Goal: Information Seeking & Learning: Learn about a topic

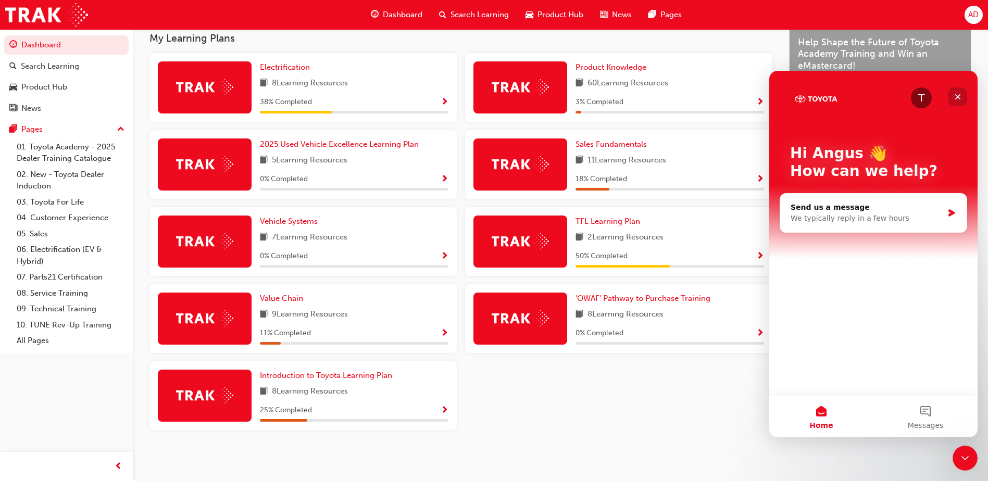
click at [953, 95] on div "Close" at bounding box center [957, 96] width 19 height 19
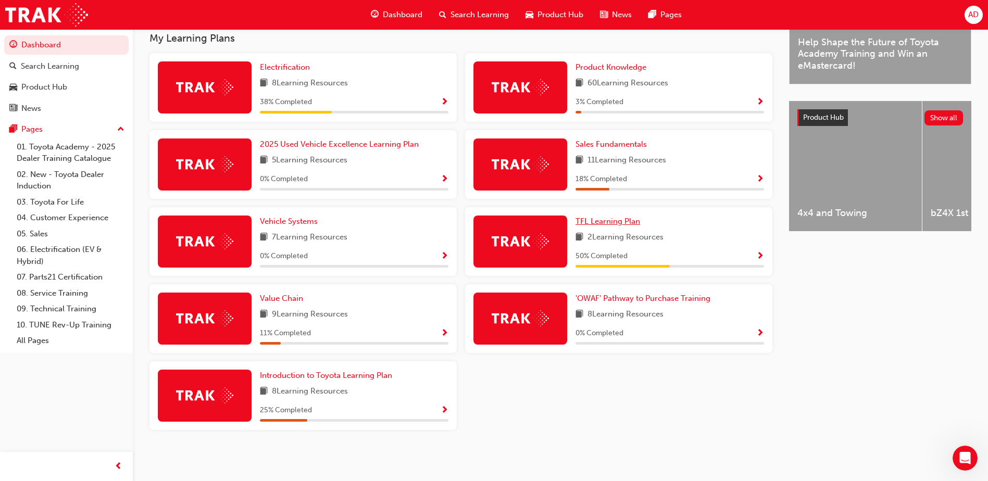
click at [599, 220] on span "TFL Learning Plan" at bounding box center [607, 221] width 65 height 9
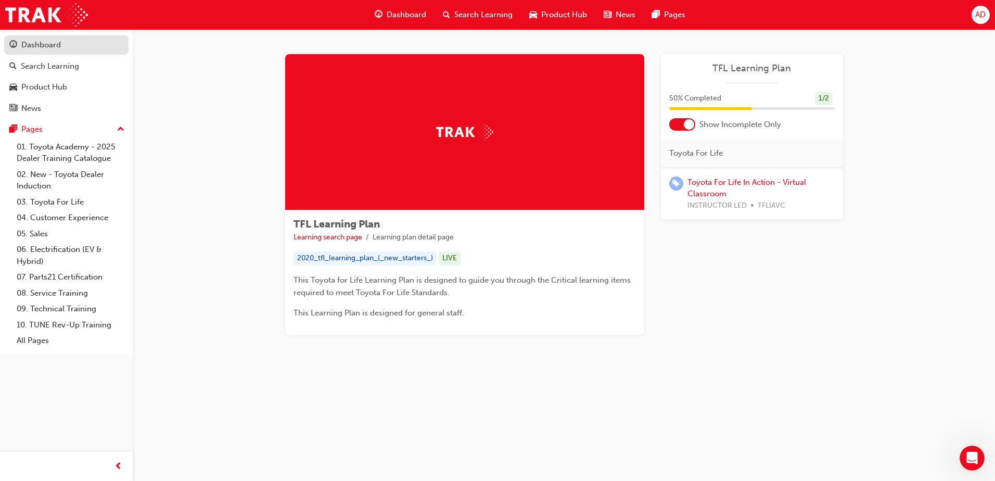
click at [47, 46] on div "Dashboard" at bounding box center [41, 45] width 40 height 12
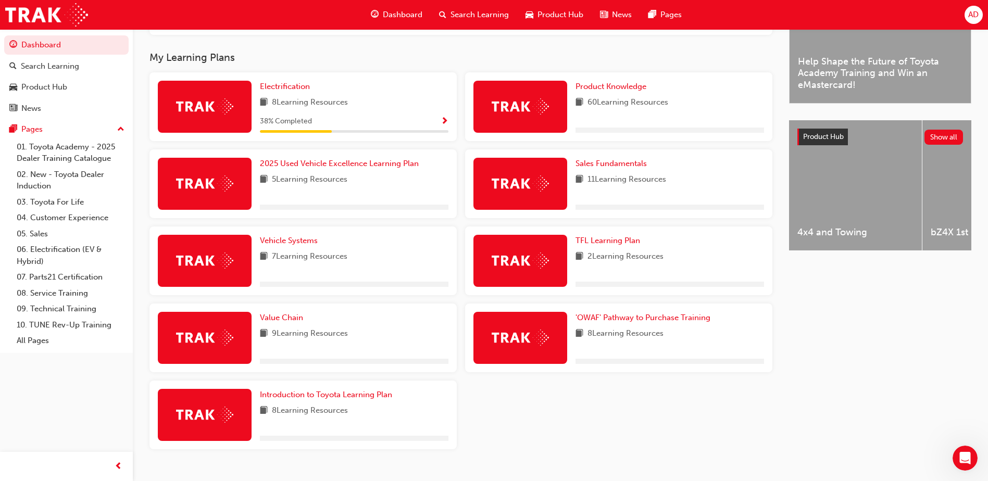
scroll to position [342, 0]
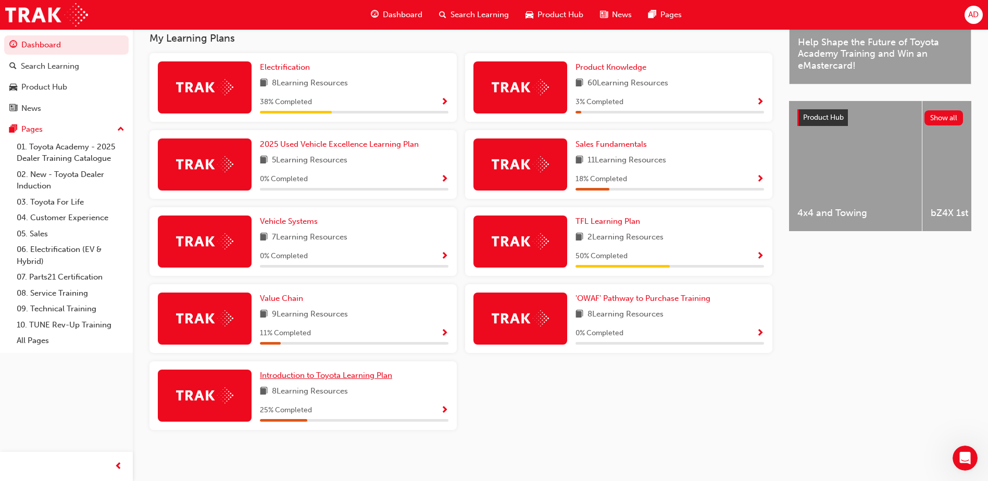
click at [341, 376] on span "Introduction to Toyota Learning Plan" at bounding box center [326, 375] width 132 height 9
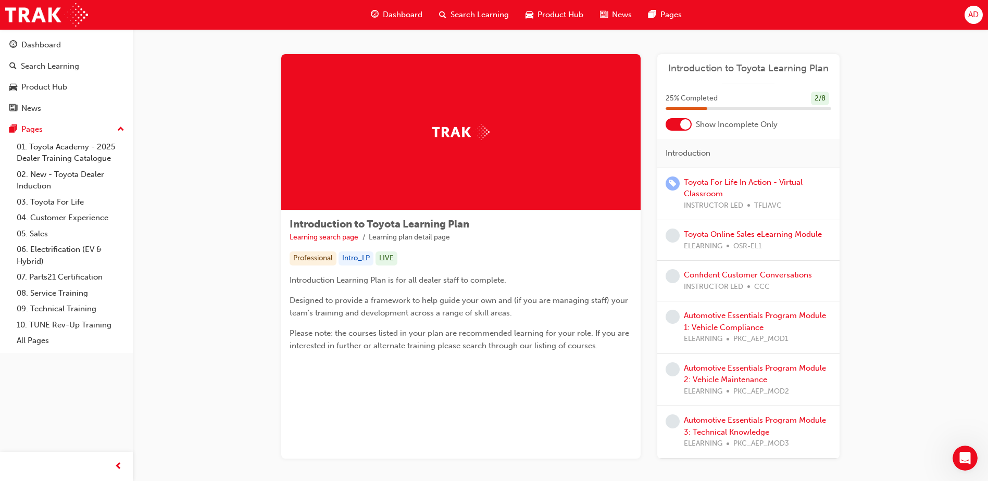
click at [679, 124] on div at bounding box center [678, 124] width 26 height 12
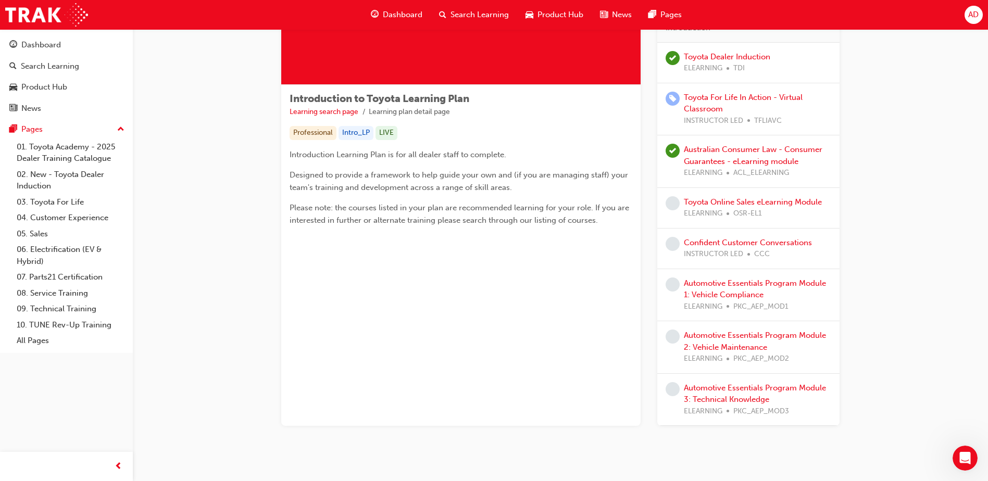
scroll to position [146, 0]
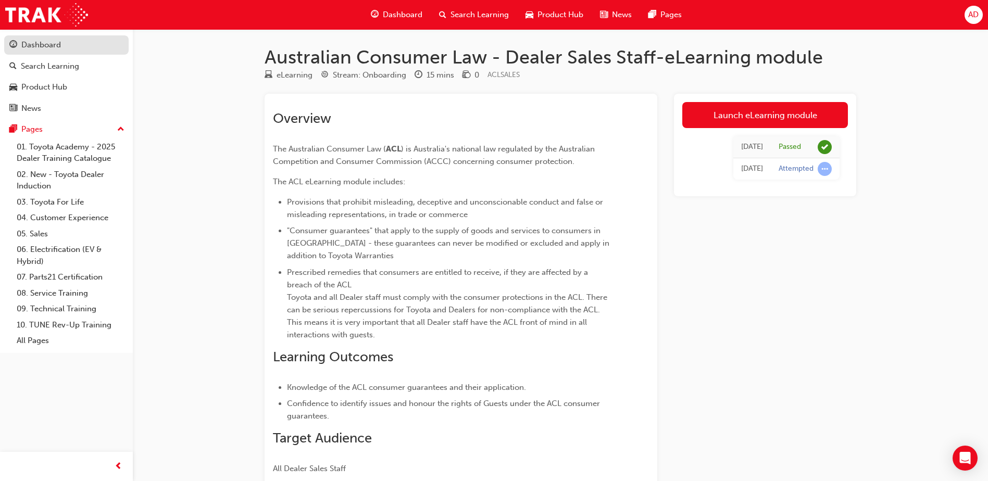
click at [9, 39] on link "Dashboard" at bounding box center [66, 44] width 124 height 19
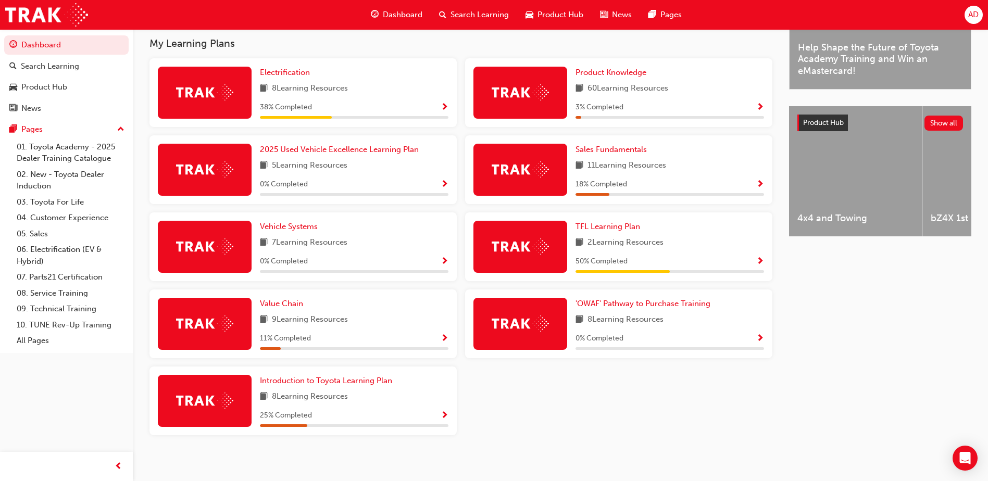
scroll to position [342, 0]
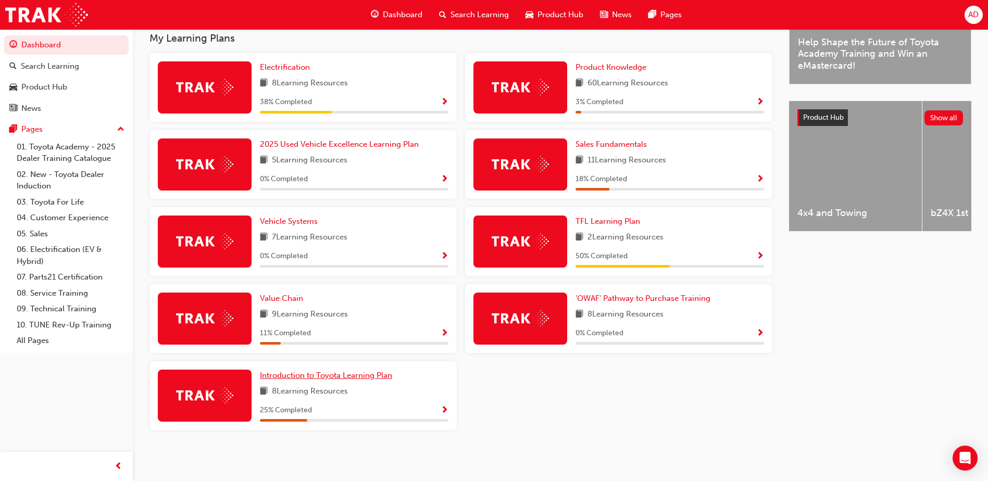
click at [356, 376] on span "Introduction to Toyota Learning Plan" at bounding box center [326, 375] width 132 height 9
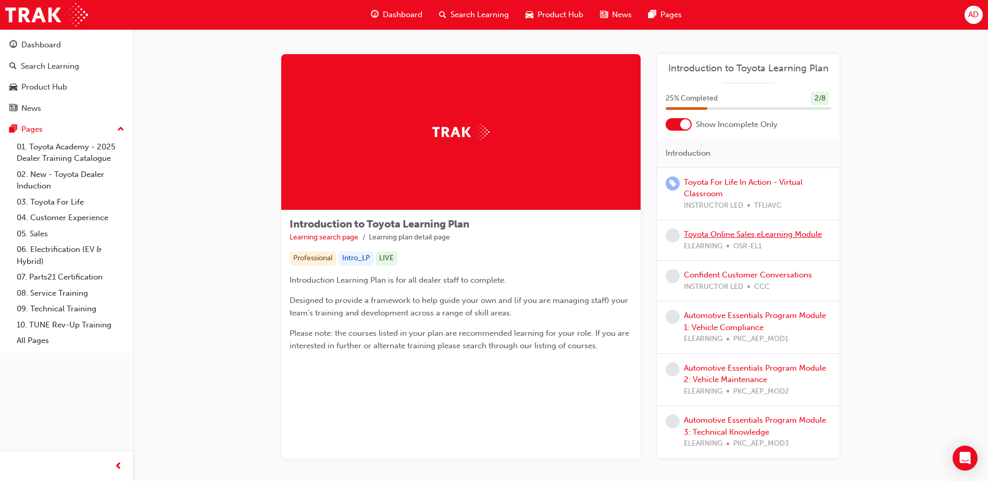
click at [746, 233] on link "Toyota Online Sales eLearning Module" at bounding box center [753, 234] width 138 height 9
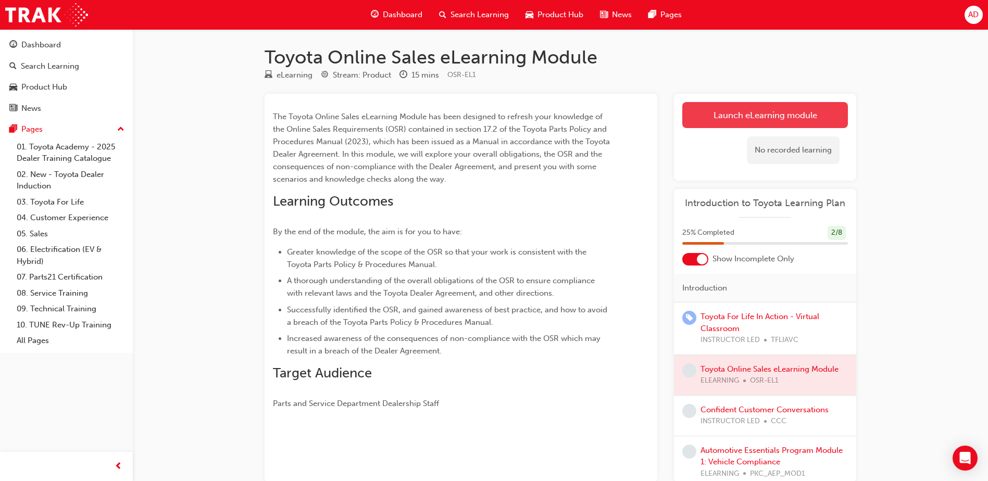
click at [750, 120] on link "Launch eLearning module" at bounding box center [765, 115] width 166 height 26
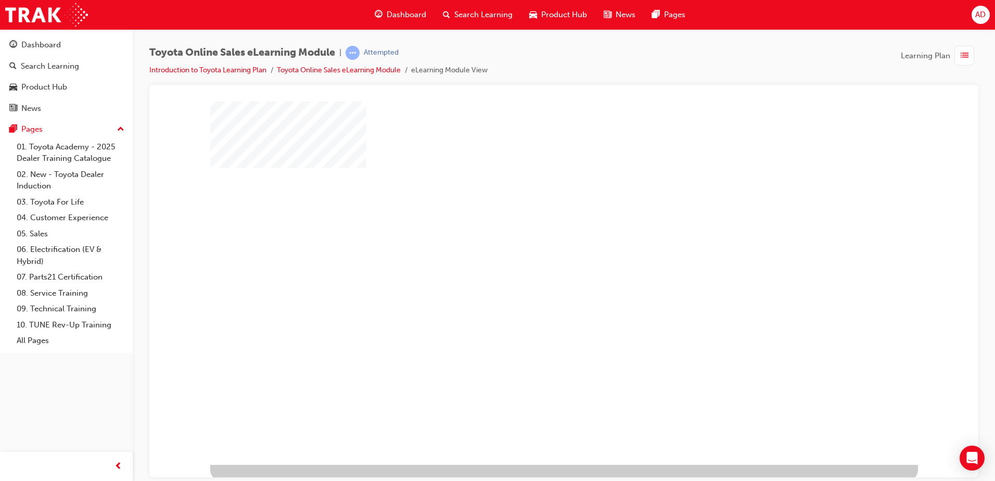
scroll to position [15, 0]
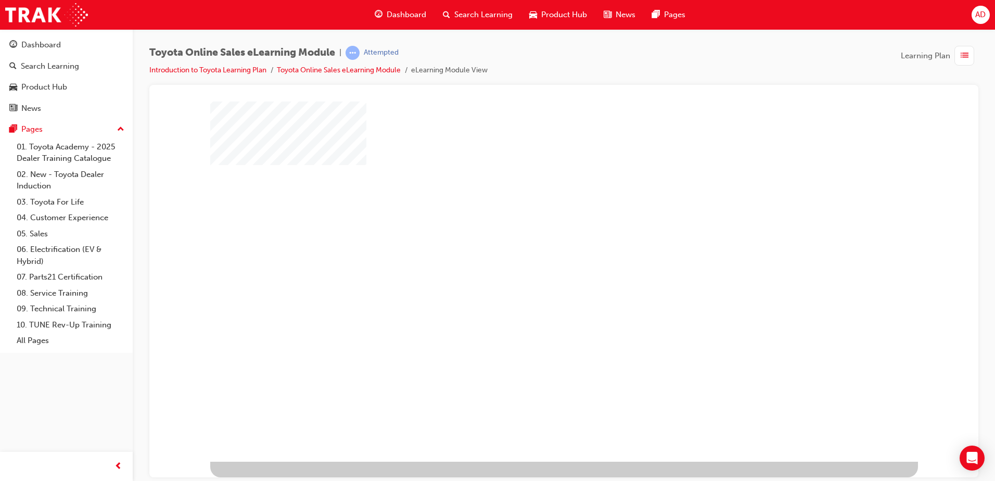
click at [534, 244] on div "play" at bounding box center [534, 244] width 0 height 0
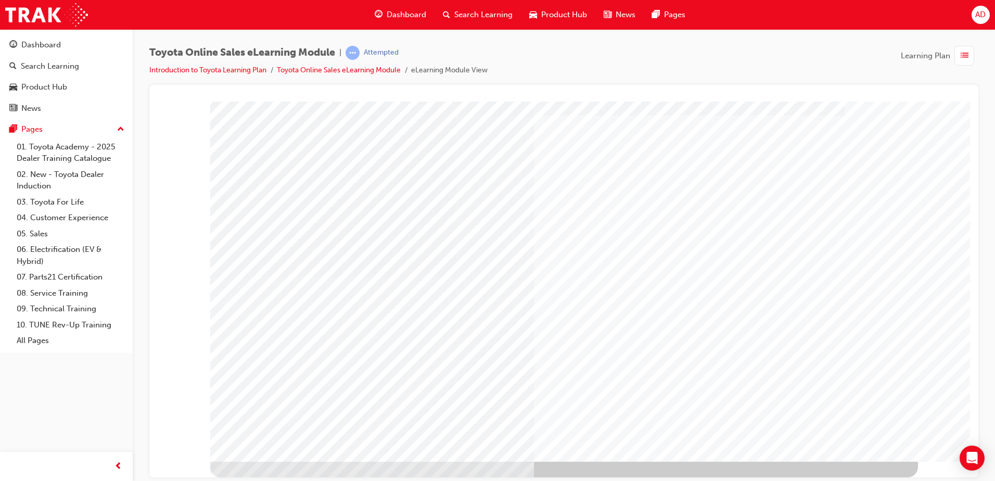
scroll to position [0, 0]
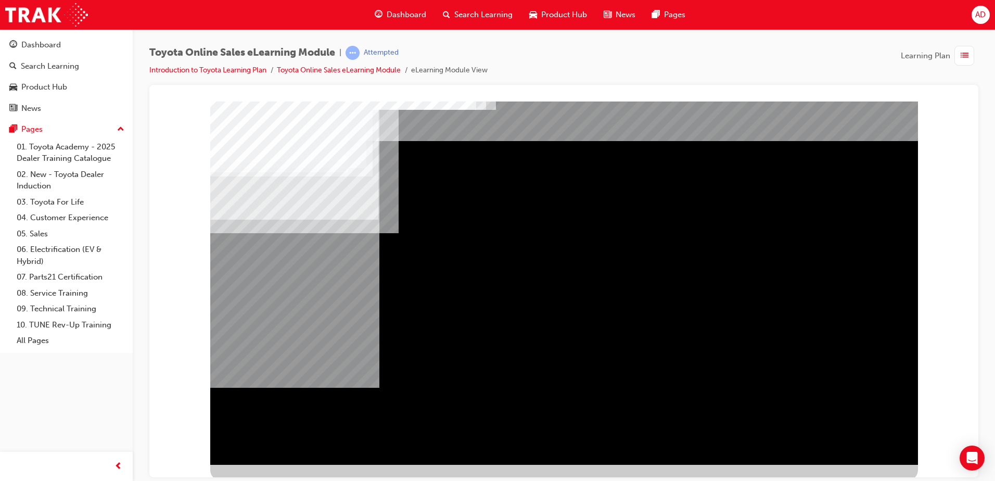
scroll to position [15, 0]
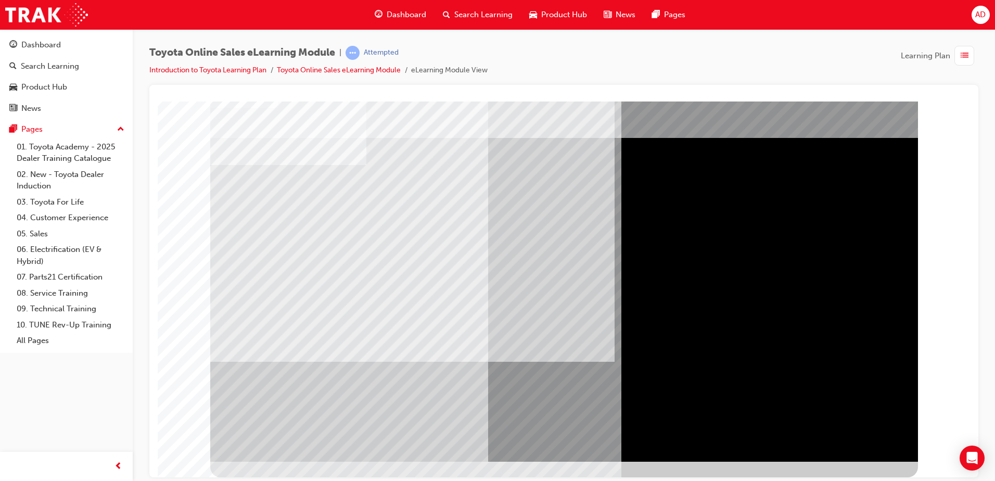
scroll to position [0, 0]
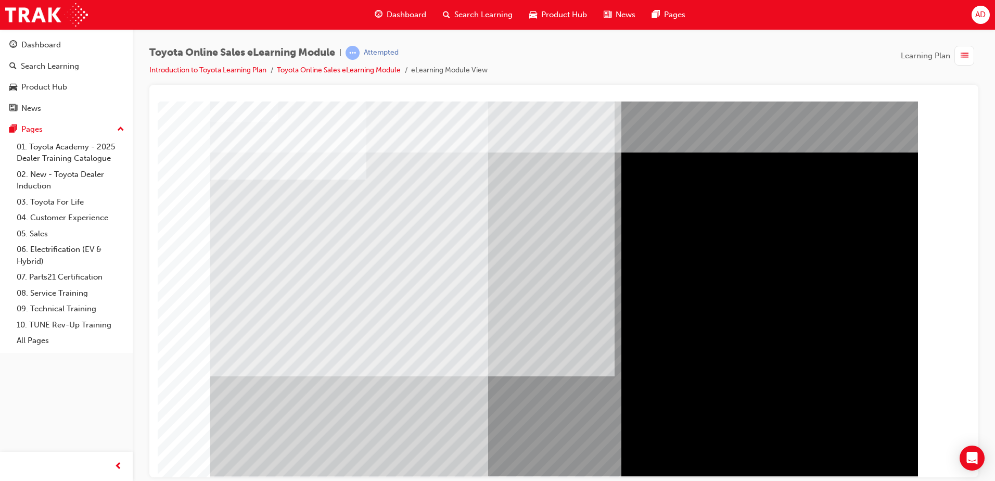
drag, startPoint x: 239, startPoint y: 173, endPoint x: 599, endPoint y: 208, distance: 361.5
click at [599, 208] on div at bounding box center [564, 288] width 708 height 375
drag, startPoint x: 479, startPoint y: 356, endPoint x: 292, endPoint y: 332, distance: 188.4
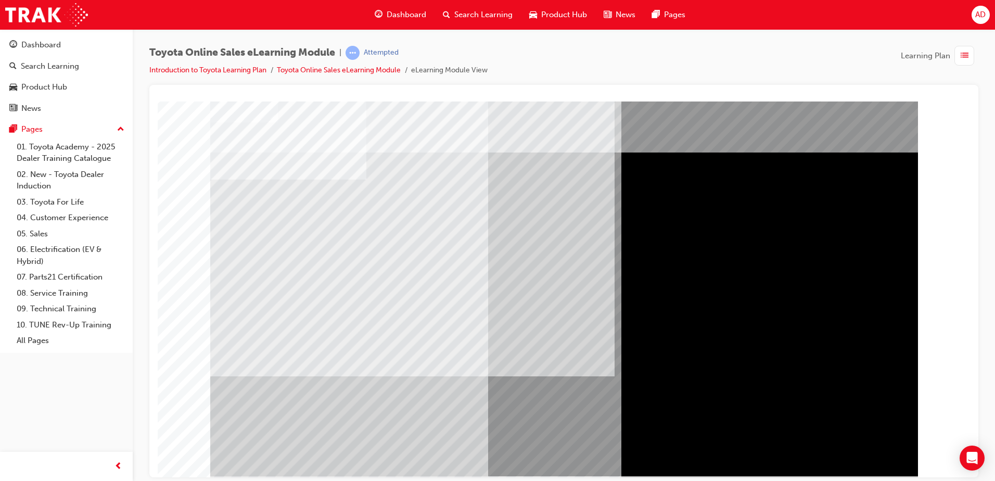
drag, startPoint x: 365, startPoint y: 447, endPoint x: 298, endPoint y: 407, distance: 78.2
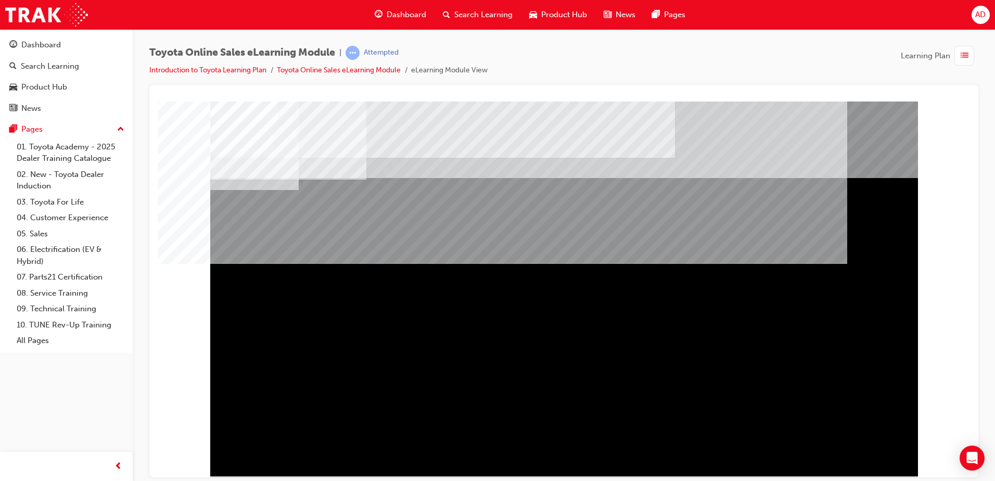
scroll to position [15, 0]
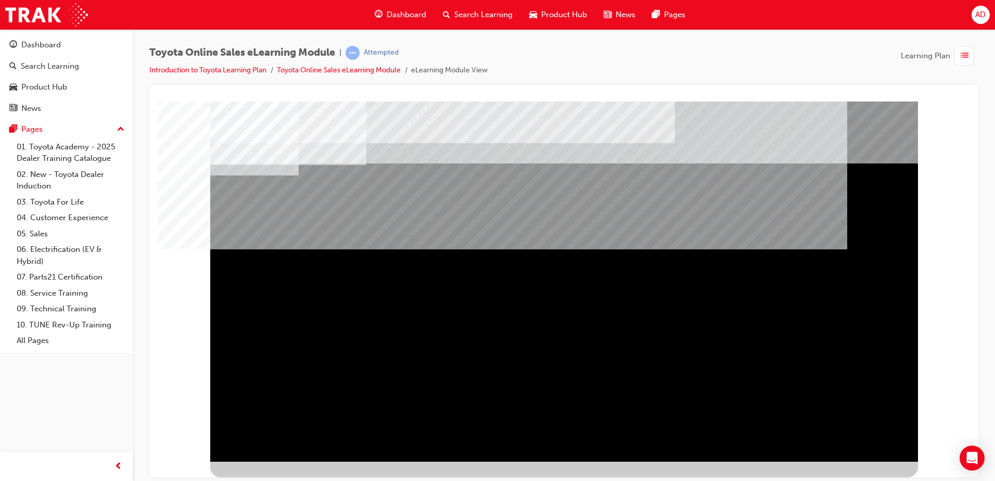
drag, startPoint x: 374, startPoint y: 320, endPoint x: 517, endPoint y: 318, distance: 143.2
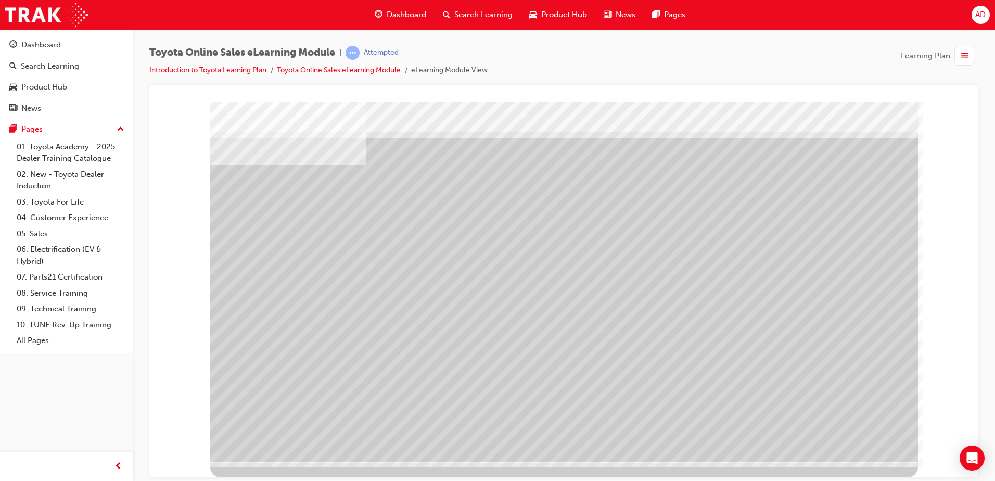
scroll to position [0, 0]
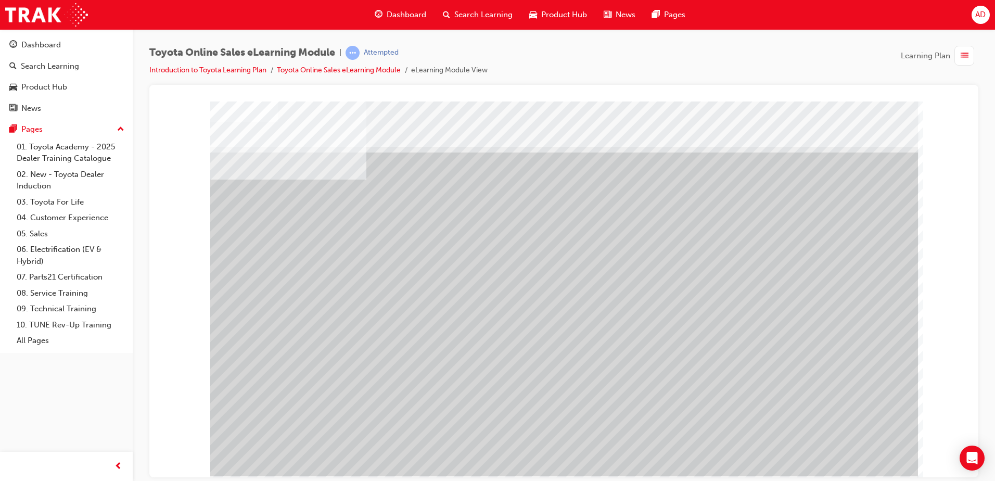
click at [399, 11] on span "Dashboard" at bounding box center [407, 15] width 40 height 12
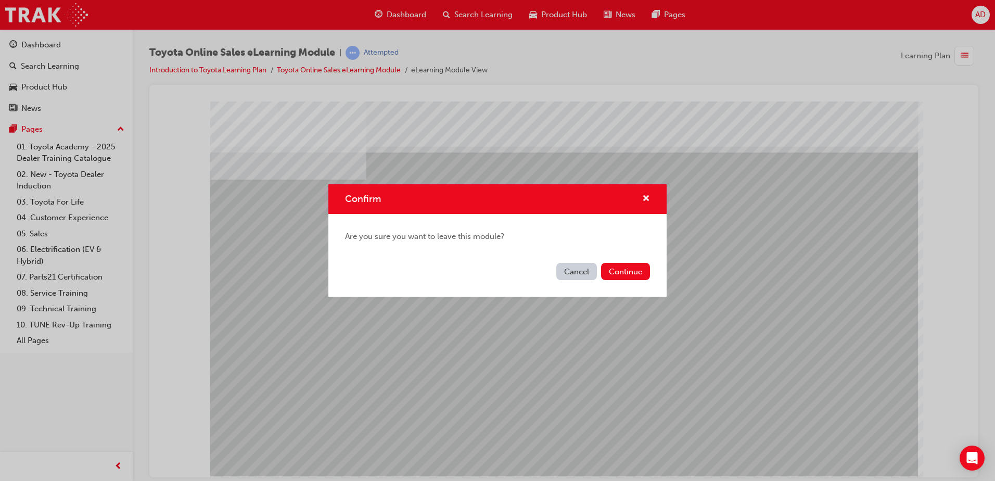
click at [570, 273] on button "Cancel" at bounding box center [577, 271] width 41 height 17
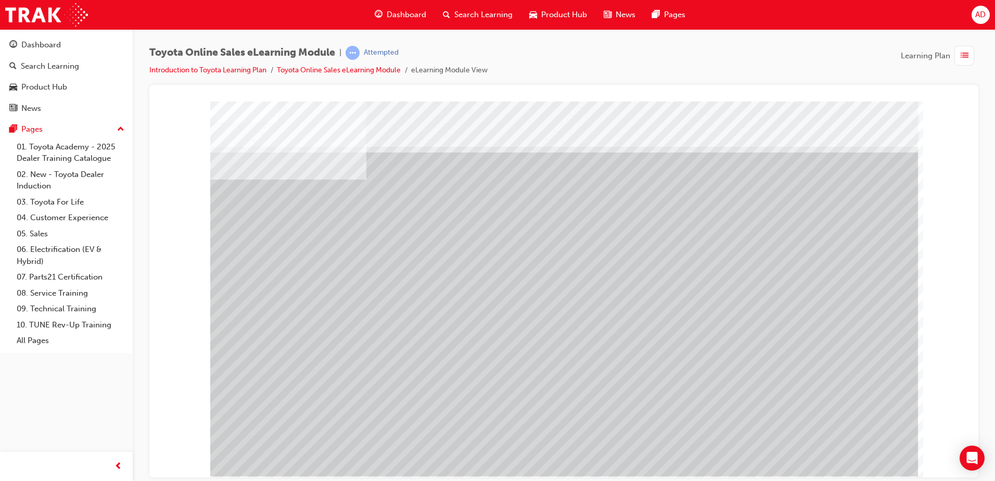
drag, startPoint x: 591, startPoint y: 183, endPoint x: 612, endPoint y: 182, distance: 20.9
drag, startPoint x: 487, startPoint y: 242, endPoint x: 688, endPoint y: 345, distance: 225.4
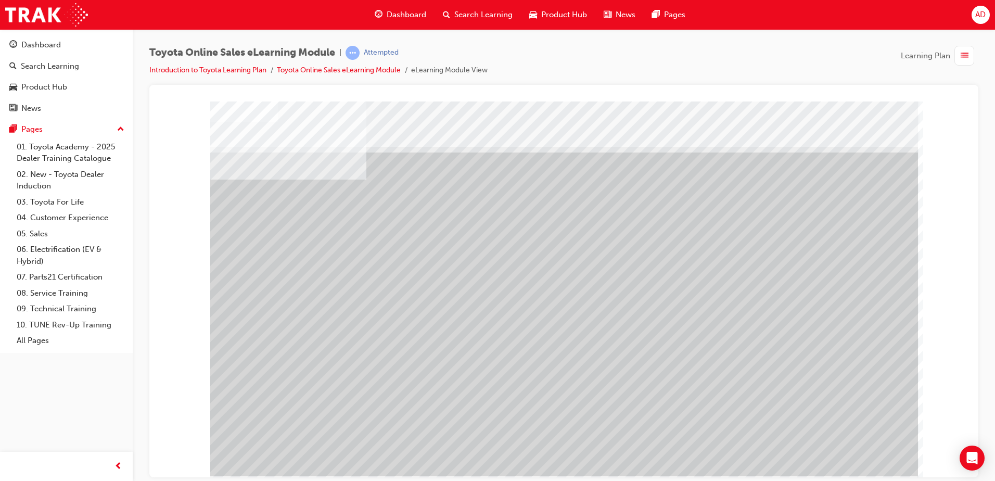
click at [688, 345] on div at bounding box center [564, 288] width 708 height 375
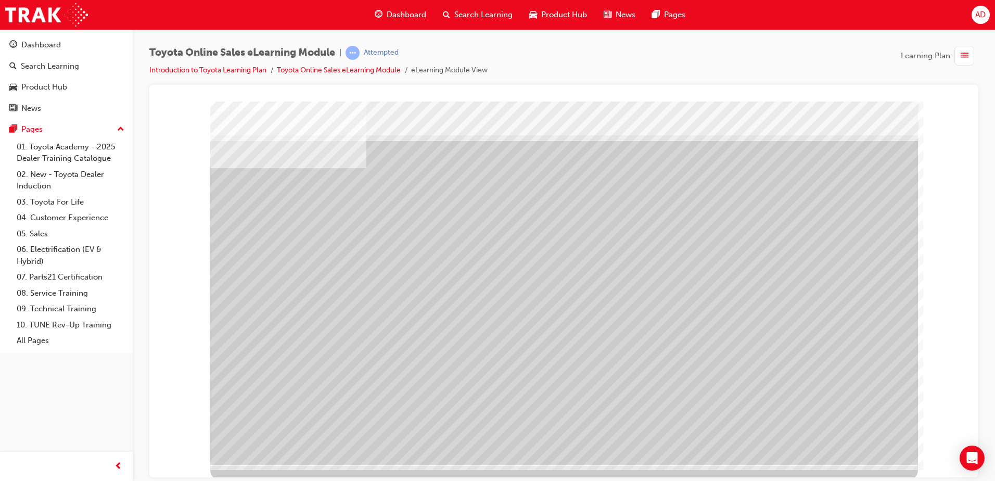
scroll to position [15, 0]
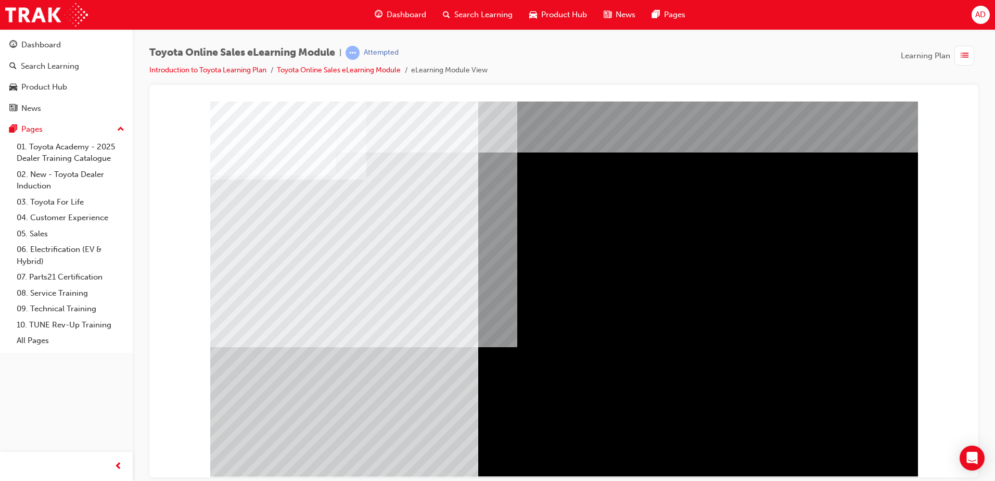
drag, startPoint x: 347, startPoint y: 266, endPoint x: 404, endPoint y: 262, distance: 56.8
drag, startPoint x: 247, startPoint y: 275, endPoint x: 313, endPoint y: 277, distance: 66.2
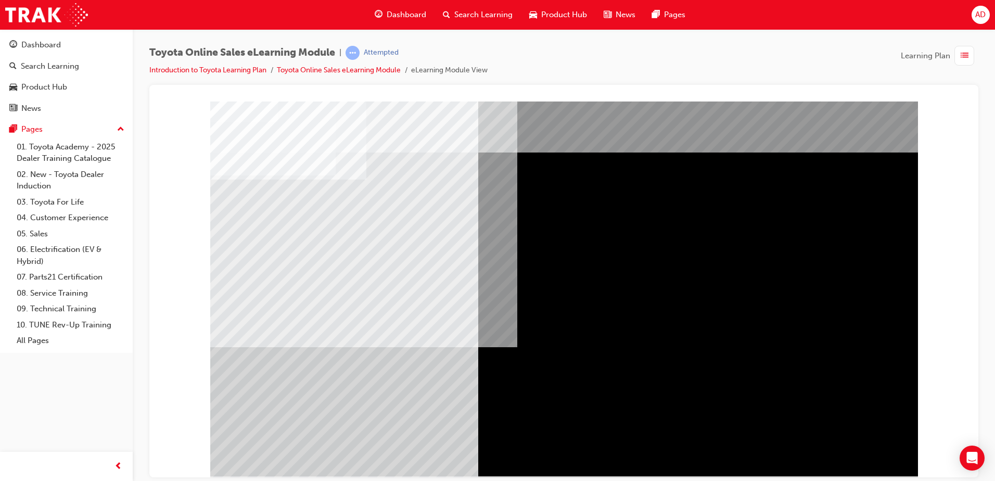
drag, startPoint x: 355, startPoint y: 277, endPoint x: 455, endPoint y: 261, distance: 101.8
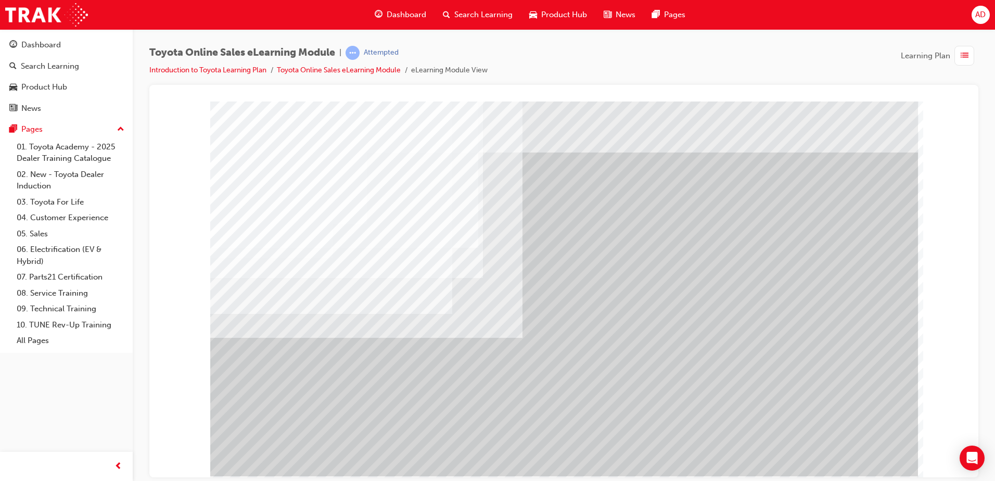
drag, startPoint x: 659, startPoint y: 209, endPoint x: 659, endPoint y: 234, distance: 25.5
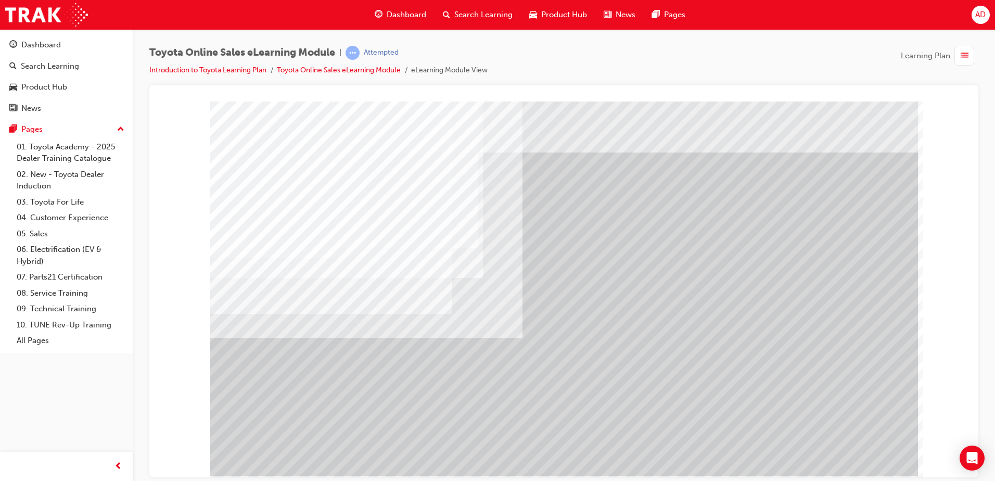
drag, startPoint x: 375, startPoint y: 231, endPoint x: 335, endPoint y: 192, distance: 56.0
drag, startPoint x: 382, startPoint y: 178, endPoint x: 399, endPoint y: 184, distance: 18.5
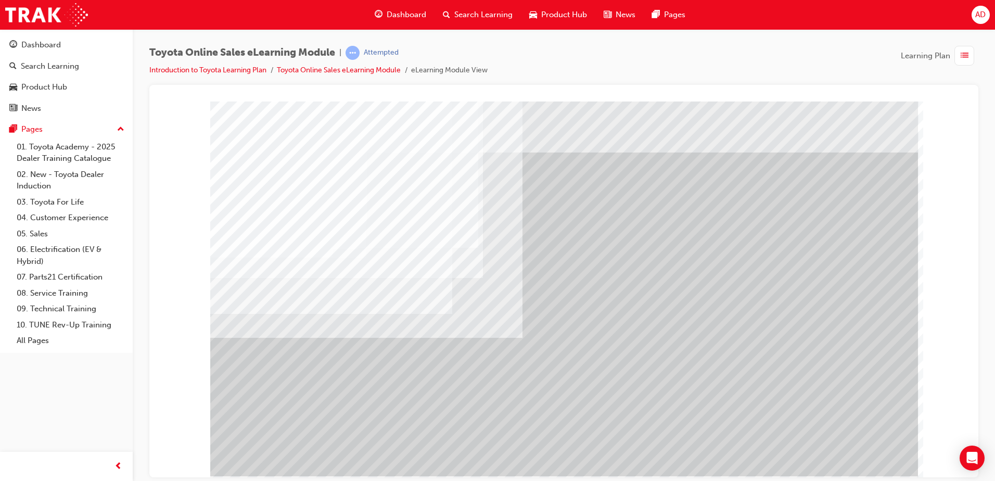
drag, startPoint x: 426, startPoint y: 192, endPoint x: 431, endPoint y: 194, distance: 5.4
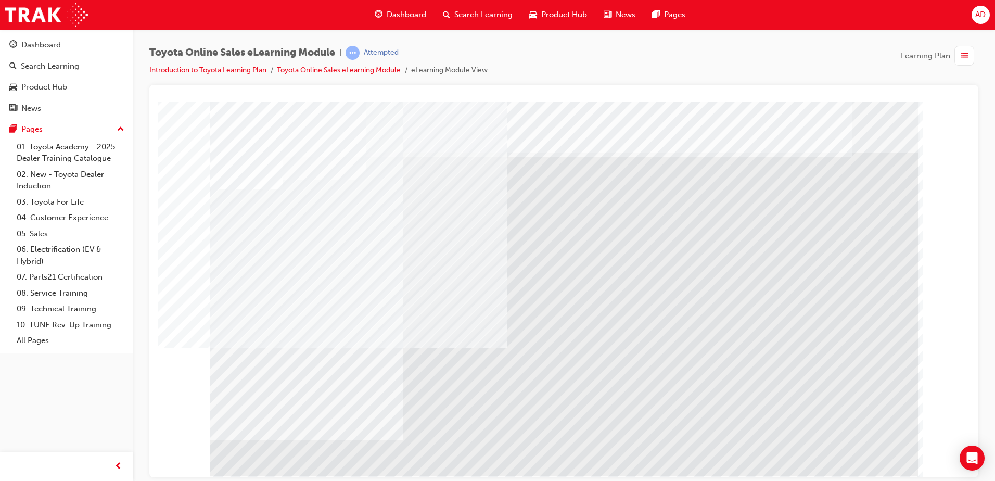
drag, startPoint x: 295, startPoint y: 244, endPoint x: 339, endPoint y: 223, distance: 48.7
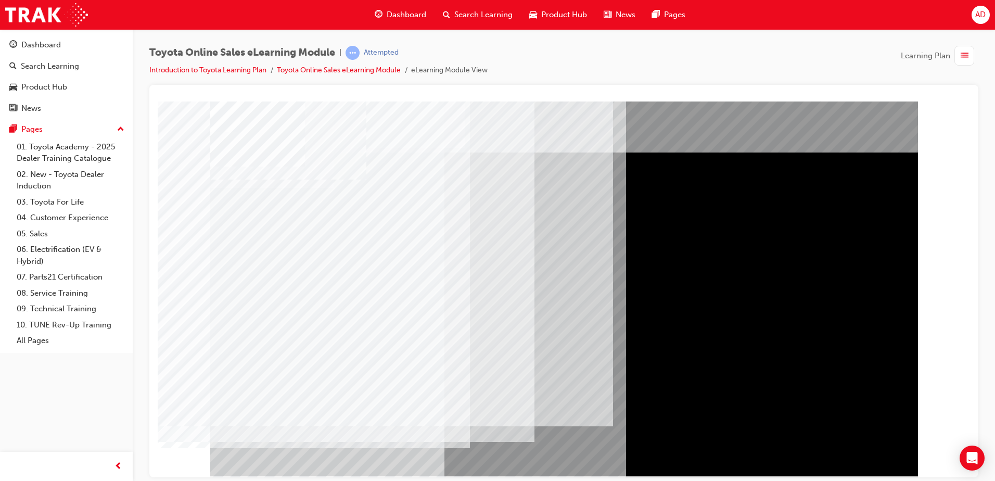
drag, startPoint x: 254, startPoint y: 220, endPoint x: 257, endPoint y: 239, distance: 19.0
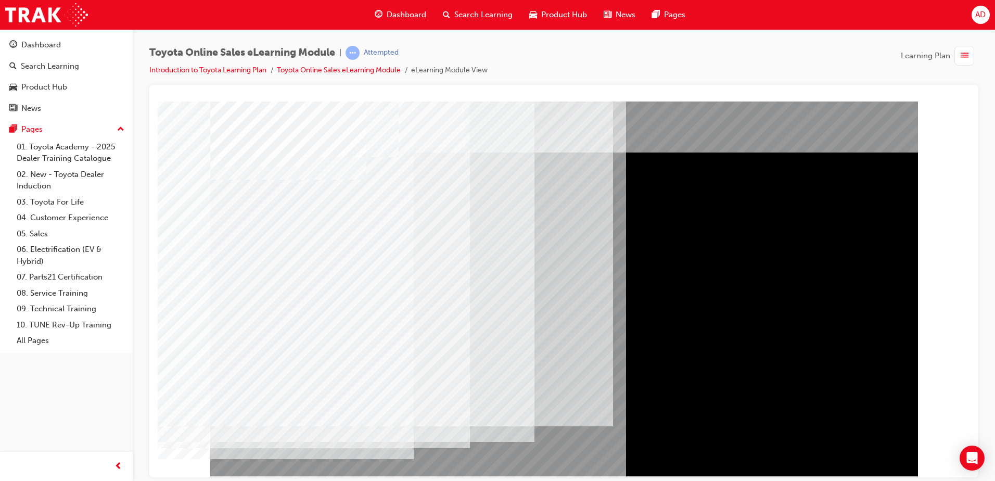
click at [251, 316] on div "multistate" at bounding box center [564, 288] width 708 height 375
drag, startPoint x: 316, startPoint y: 193, endPoint x: 226, endPoint y: 168, distance: 93.3
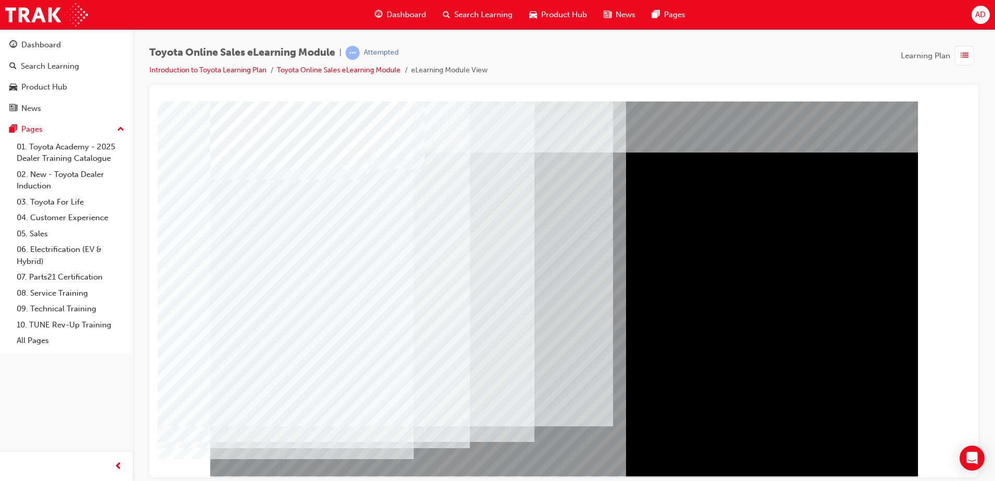
drag, startPoint x: 322, startPoint y: 224, endPoint x: 229, endPoint y: 189, distance: 99.7
click at [207, 105] on div "multistate" at bounding box center [564, 105] width 804 height 0
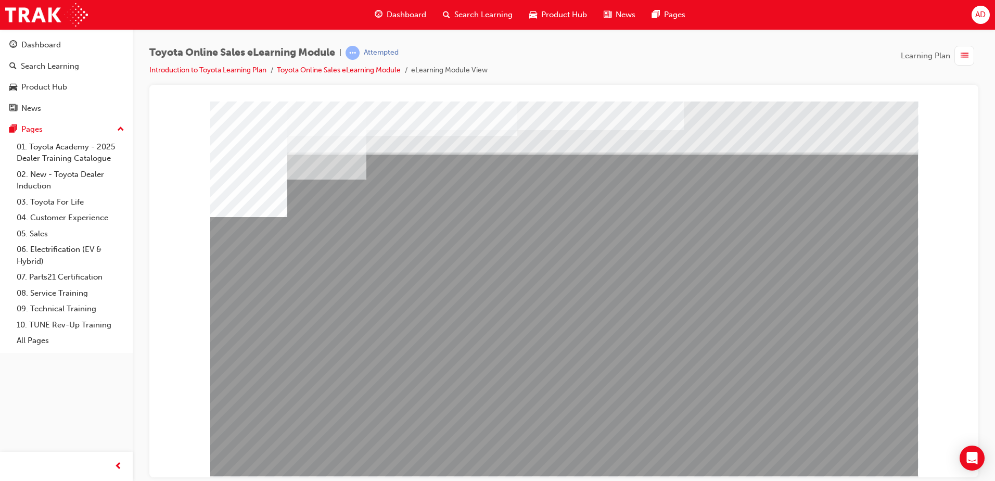
drag, startPoint x: 304, startPoint y: 370, endPoint x: 320, endPoint y: 368, distance: 16.3
drag, startPoint x: 427, startPoint y: 365, endPoint x: 518, endPoint y: 365, distance: 90.6
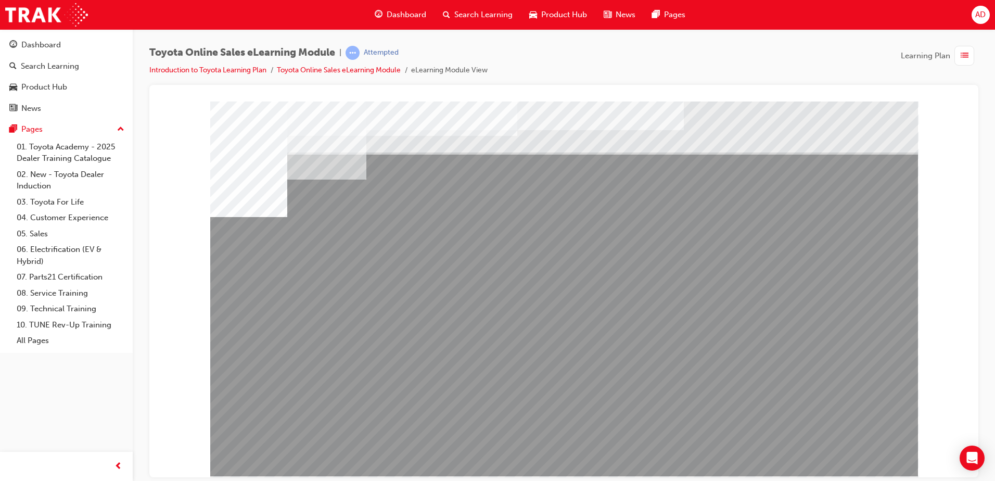
drag, startPoint x: 525, startPoint y: 364, endPoint x: 574, endPoint y: 368, distance: 48.5
drag, startPoint x: 595, startPoint y: 368, endPoint x: 614, endPoint y: 370, distance: 19.4
drag, startPoint x: 663, startPoint y: 367, endPoint x: 746, endPoint y: 371, distance: 82.9
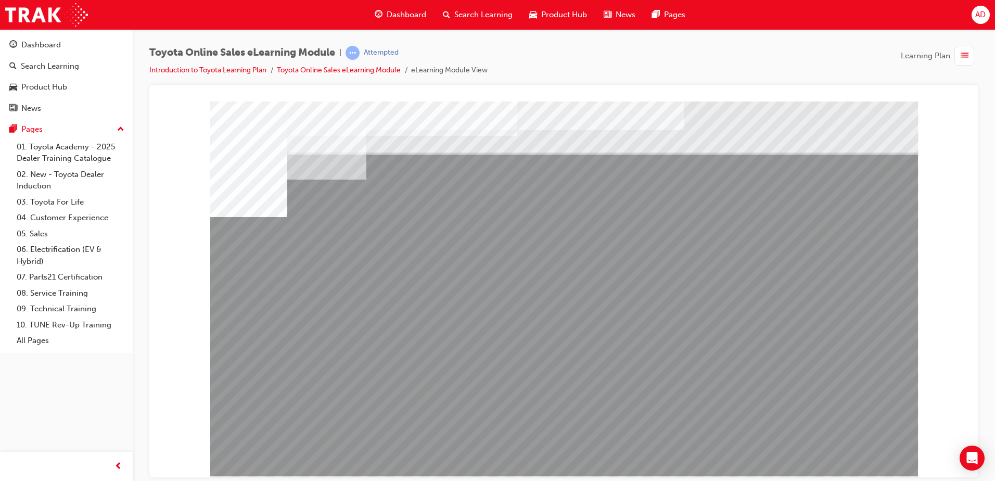
drag, startPoint x: 798, startPoint y: 365, endPoint x: 826, endPoint y: 366, distance: 28.1
drag, startPoint x: 880, startPoint y: 366, endPoint x: 865, endPoint y: 367, distance: 15.1
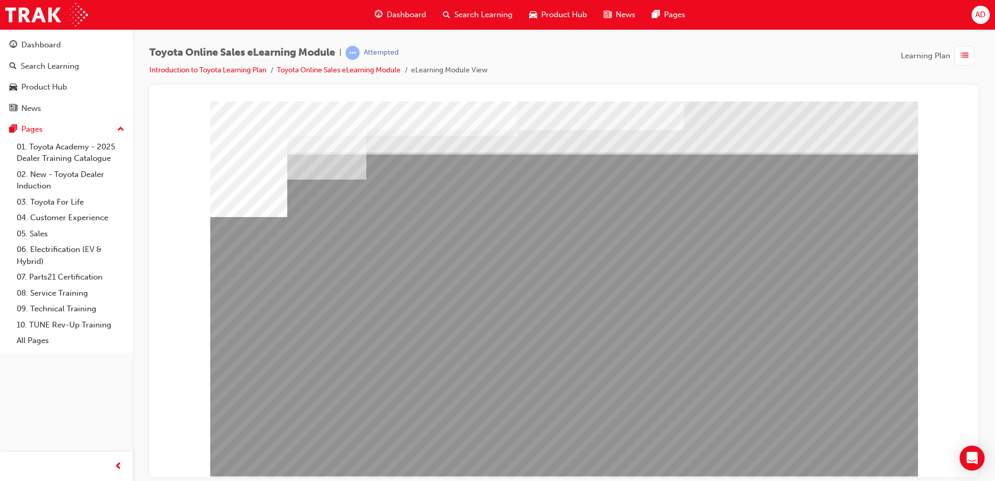
drag, startPoint x: 414, startPoint y: 165, endPoint x: 698, endPoint y: 194, distance: 285.8
click at [698, 194] on div "multistate" at bounding box center [564, 288] width 708 height 375
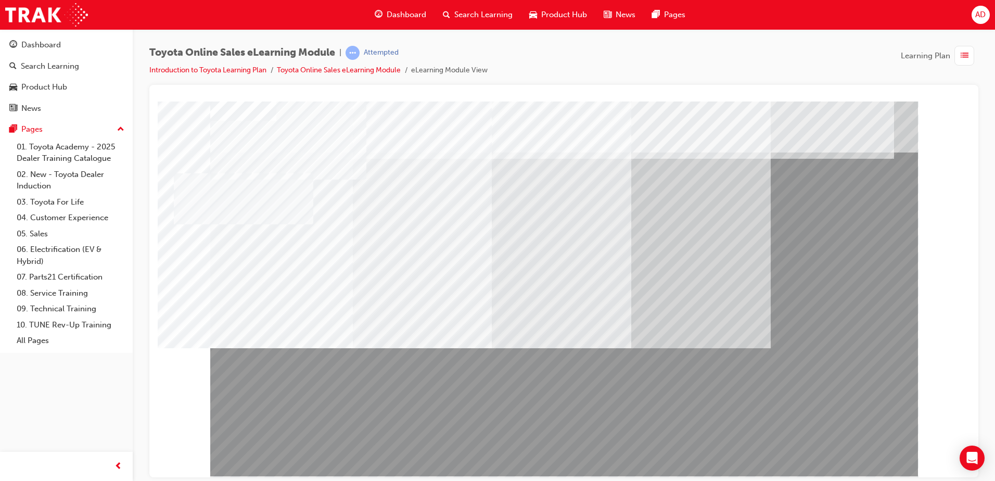
drag, startPoint x: 374, startPoint y: 408, endPoint x: 192, endPoint y: 194, distance: 281.1
click at [192, 105] on div at bounding box center [564, 105] width 804 height 0
drag, startPoint x: 376, startPoint y: 417, endPoint x: 689, endPoint y: 84, distance: 456.3
click at [689, 101] on html "Loading..." at bounding box center [564, 103] width 813 height 4
drag, startPoint x: 434, startPoint y: 409, endPoint x: 139, endPoint y: 171, distance: 379.1
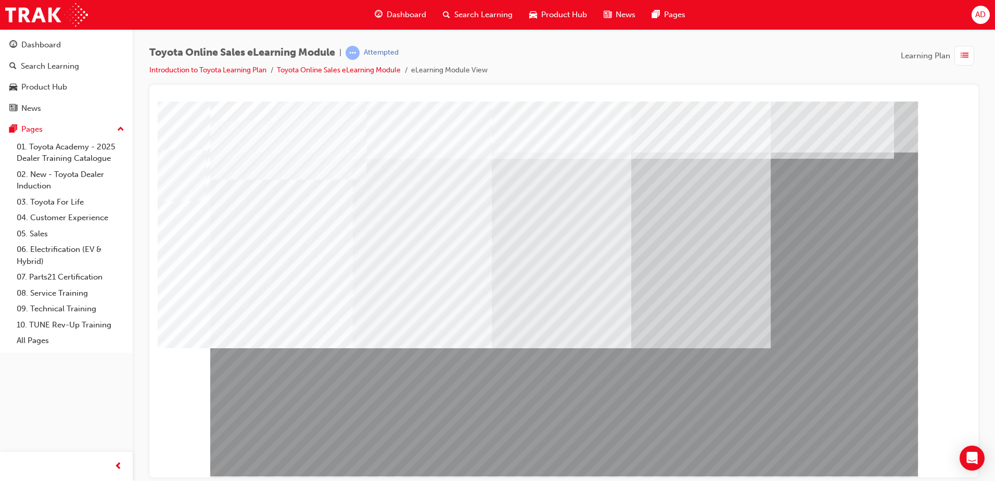
click at [158, 105] on html "Loading..." at bounding box center [564, 103] width 813 height 4
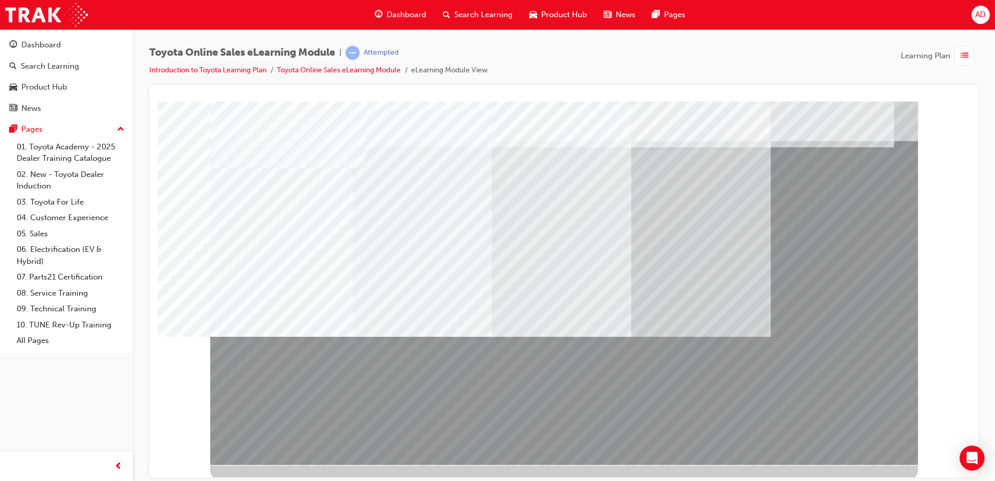
scroll to position [15, 0]
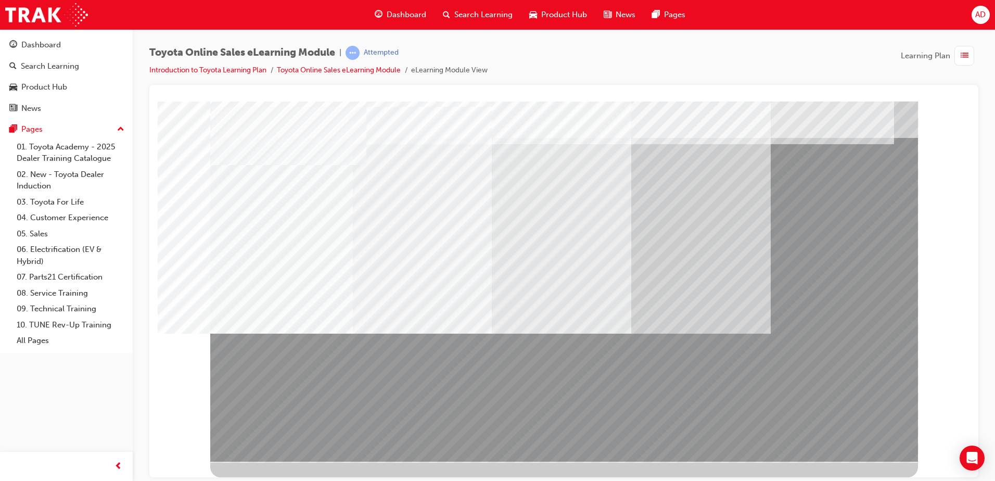
drag, startPoint x: 411, startPoint y: 398, endPoint x: 491, endPoint y: 392, distance: 79.9
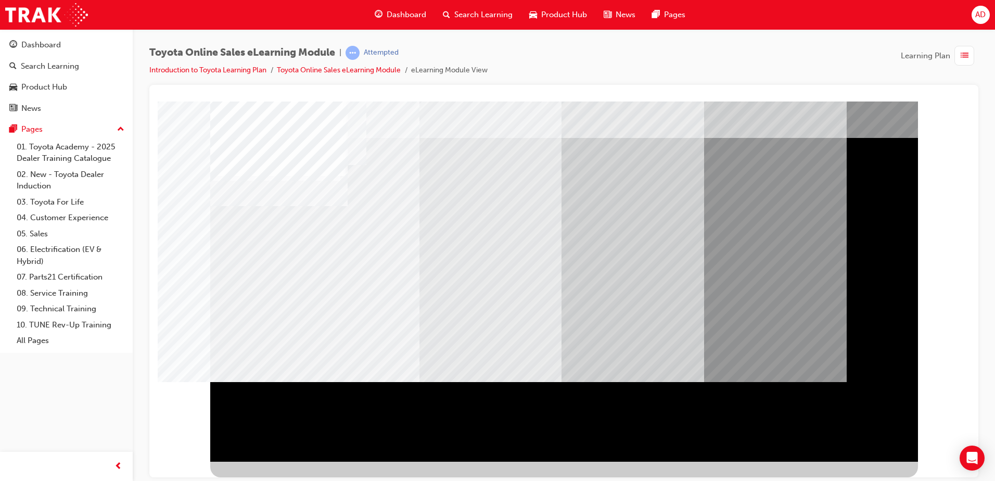
scroll to position [0, 0]
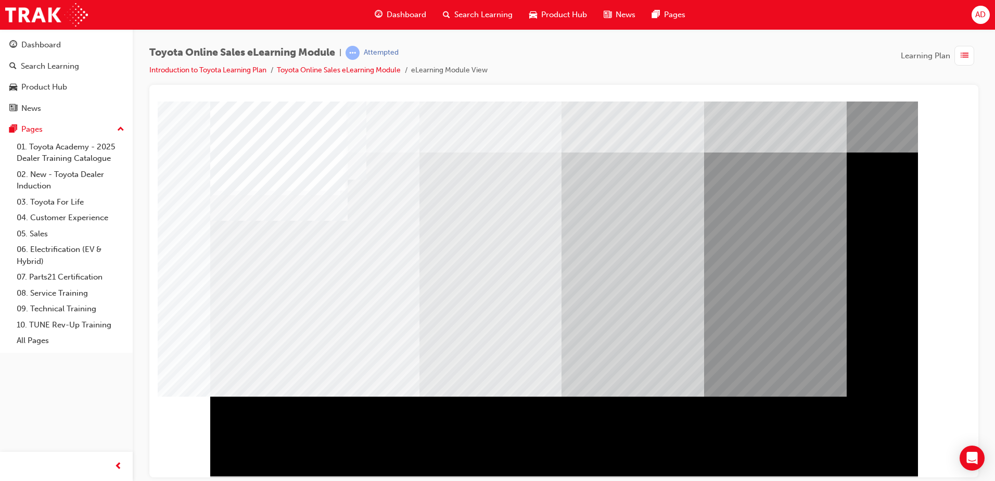
drag, startPoint x: 575, startPoint y: 368, endPoint x: 570, endPoint y: 362, distance: 7.4
drag, startPoint x: 595, startPoint y: 373, endPoint x: 573, endPoint y: 341, distance: 39.4
click at [868, 476] on div at bounding box center [564, 296] width 708 height 390
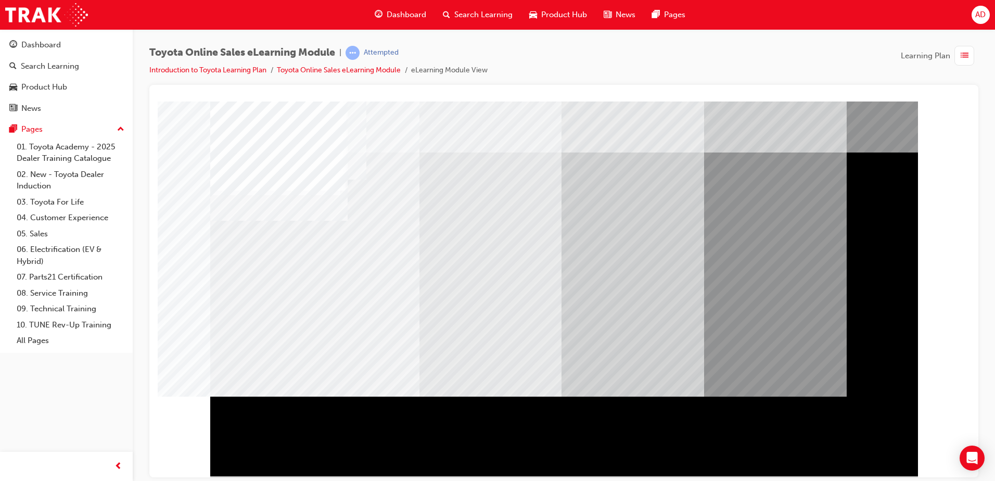
click at [826, 472] on div at bounding box center [564, 288] width 708 height 375
drag, startPoint x: 362, startPoint y: 189, endPoint x: 374, endPoint y: 213, distance: 26.5
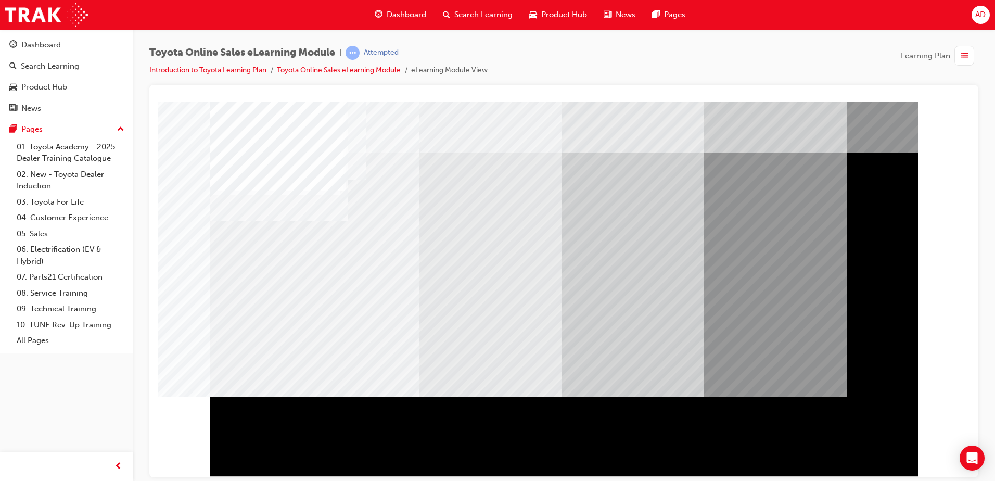
drag, startPoint x: 699, startPoint y: 298, endPoint x: 776, endPoint y: 321, distance: 80.4
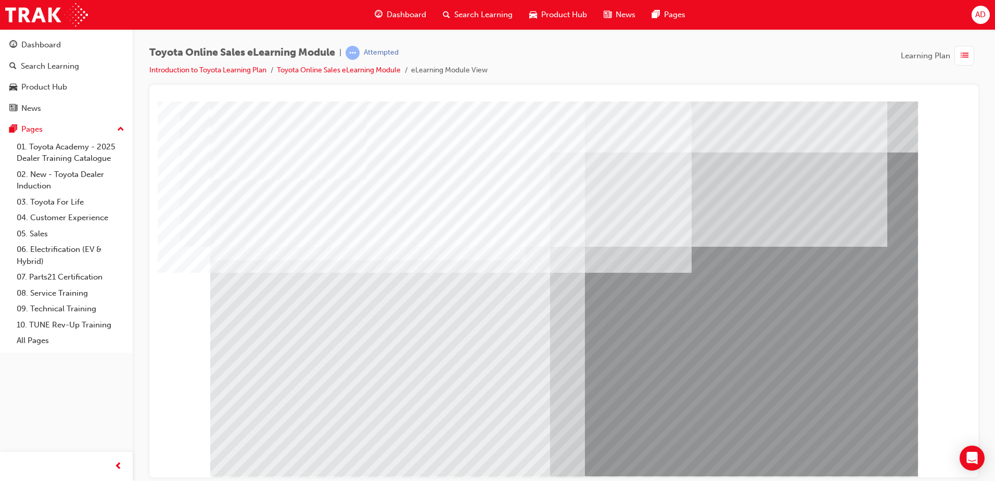
drag, startPoint x: 388, startPoint y: 356, endPoint x: 394, endPoint y: 354, distance: 6.8
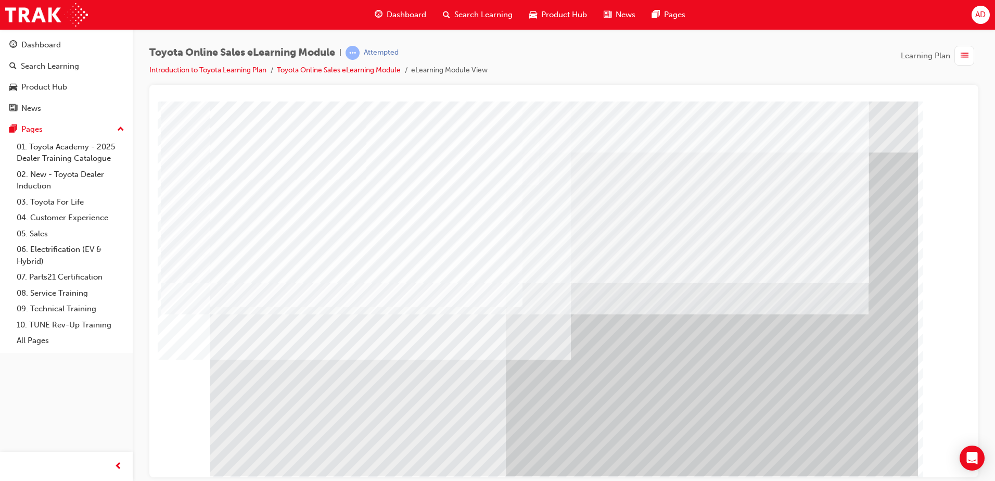
drag, startPoint x: 338, startPoint y: 179, endPoint x: 349, endPoint y: 174, distance: 12.2
drag, startPoint x: 824, startPoint y: 269, endPoint x: 493, endPoint y: 143, distance: 354.1
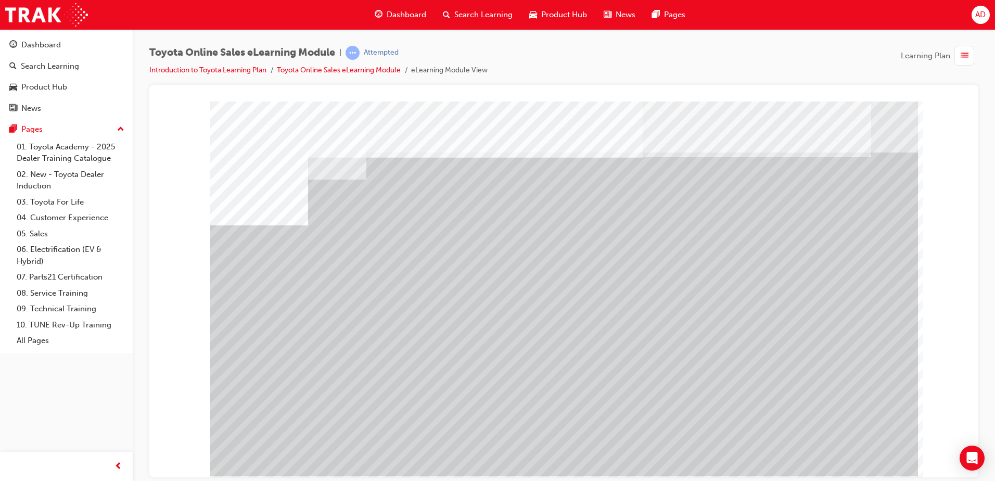
drag, startPoint x: 282, startPoint y: 365, endPoint x: 291, endPoint y: 361, distance: 9.1
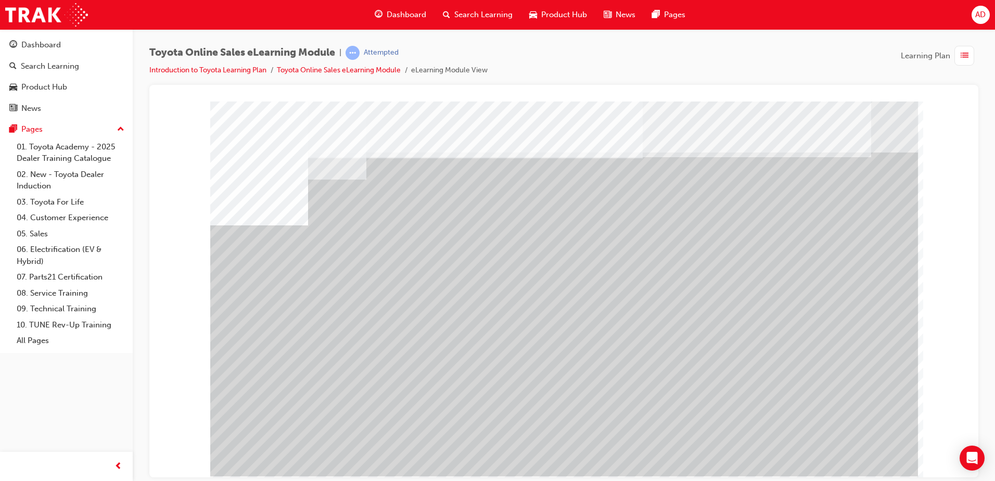
drag, startPoint x: 602, startPoint y: 360, endPoint x: 674, endPoint y: 366, distance: 72.1
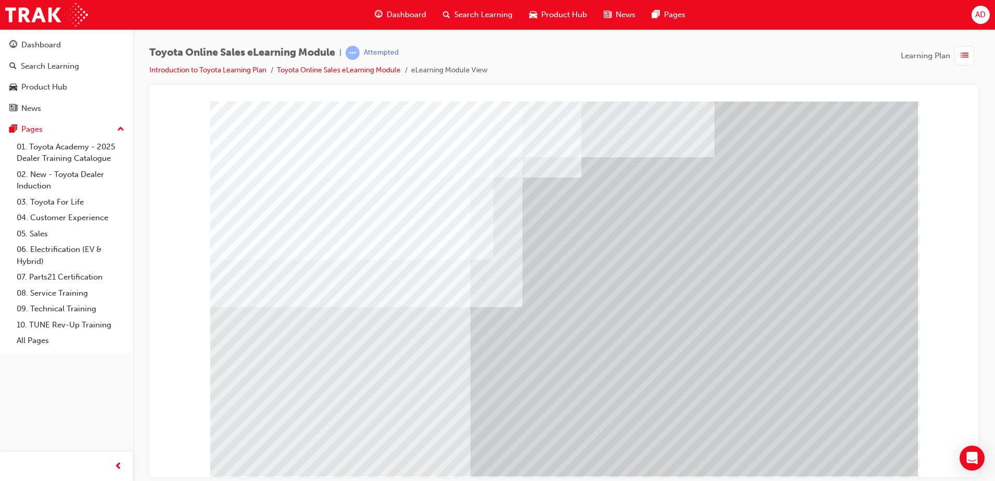
drag, startPoint x: 854, startPoint y: 293, endPoint x: 840, endPoint y: 444, distance: 152.2
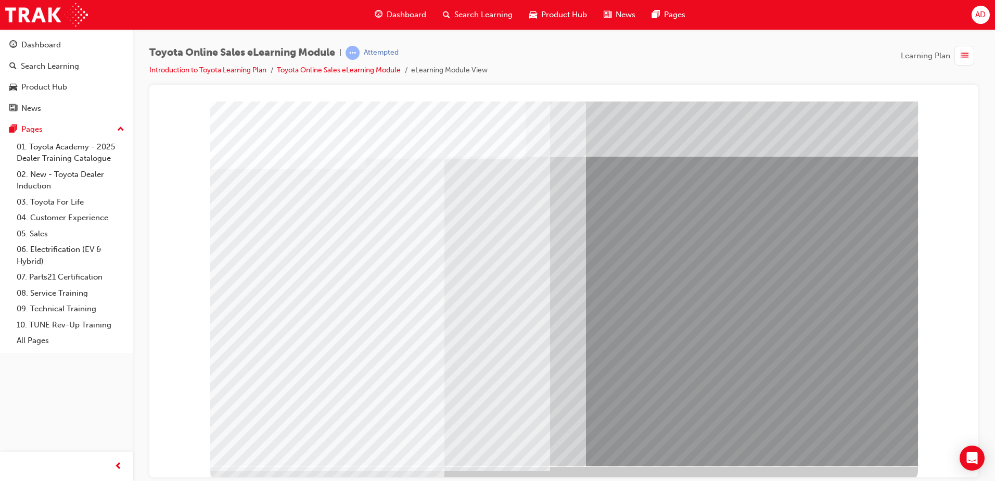
scroll to position [15, 0]
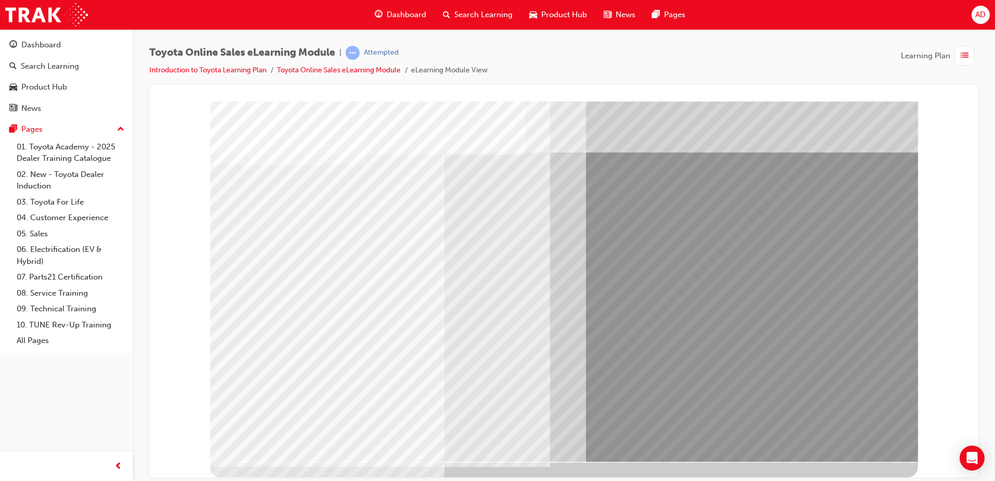
drag, startPoint x: 662, startPoint y: 269, endPoint x: 651, endPoint y: 268, distance: 10.5
drag, startPoint x: 581, startPoint y: 232, endPoint x: 629, endPoint y: 153, distance: 93.5
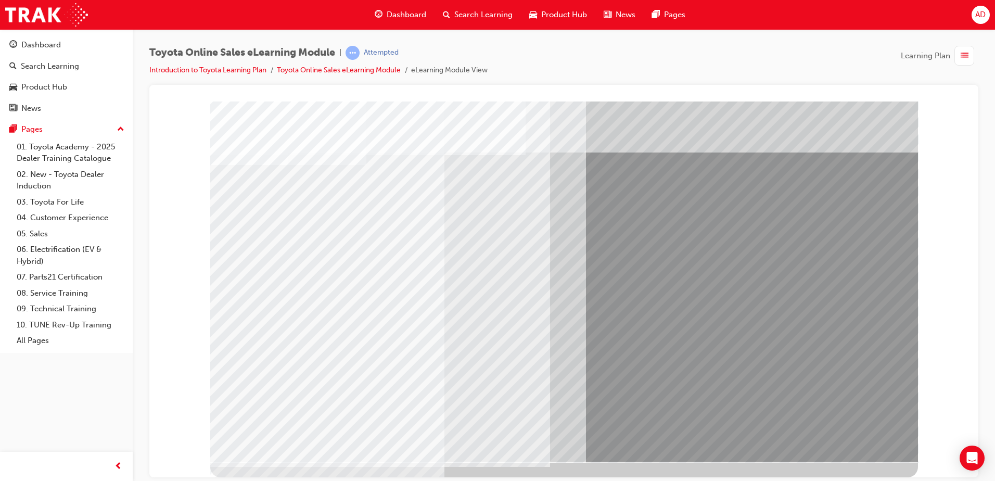
drag, startPoint x: 629, startPoint y: 152, endPoint x: 720, endPoint y: 252, distance: 134.9
click at [645, 170] on div at bounding box center [564, 273] width 708 height 375
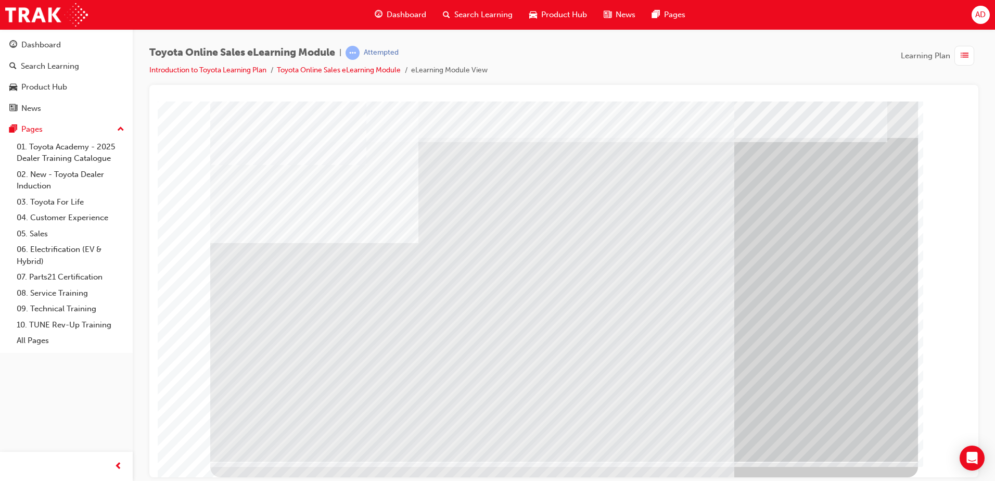
scroll to position [0, 0]
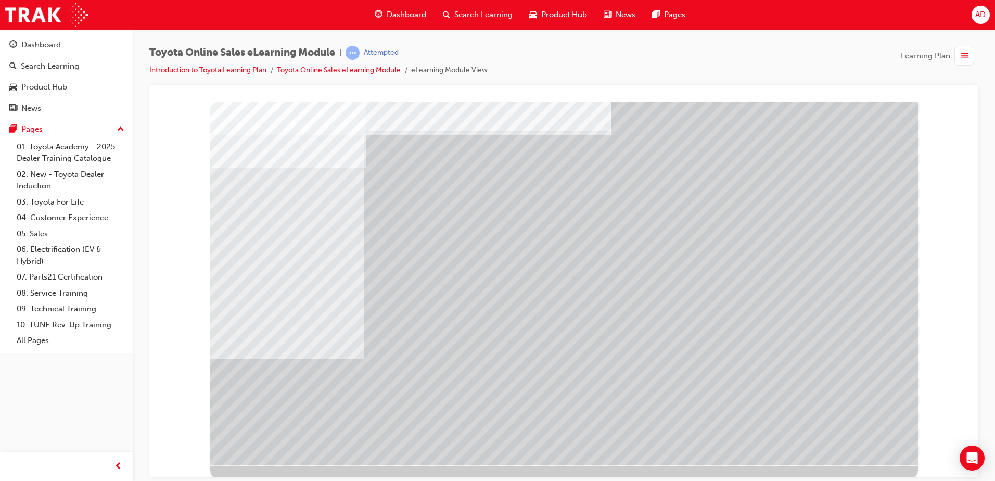
scroll to position [15, 0]
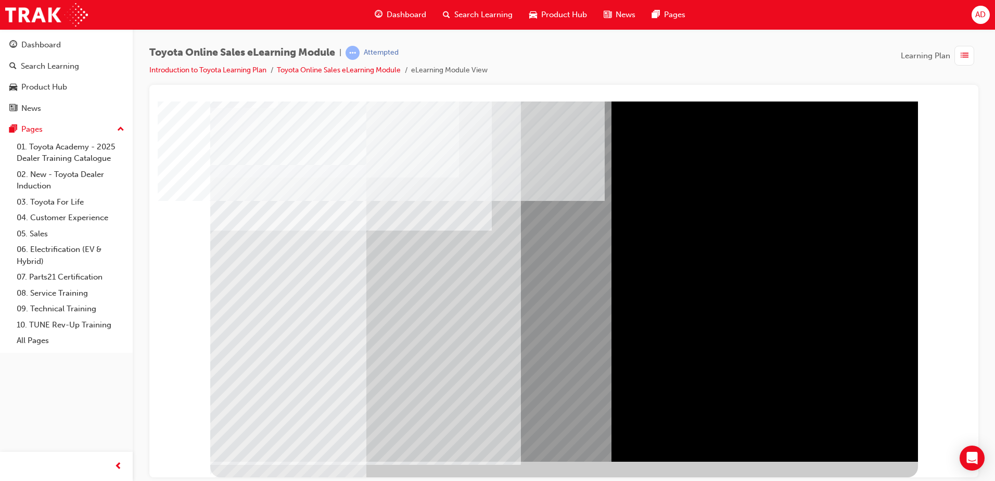
scroll to position [0, 0]
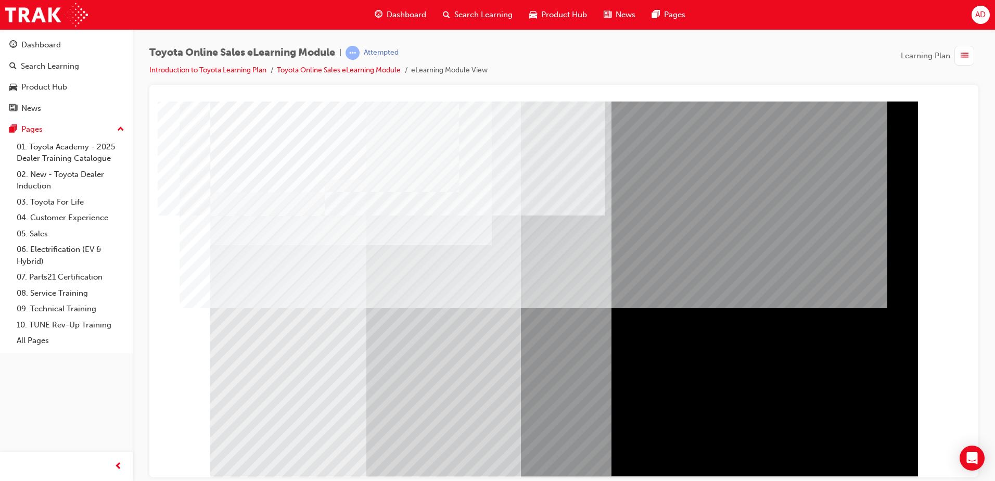
drag, startPoint x: 283, startPoint y: 183, endPoint x: 528, endPoint y: 194, distance: 244.9
drag, startPoint x: 576, startPoint y: 351, endPoint x: 390, endPoint y: 164, distance: 263.6
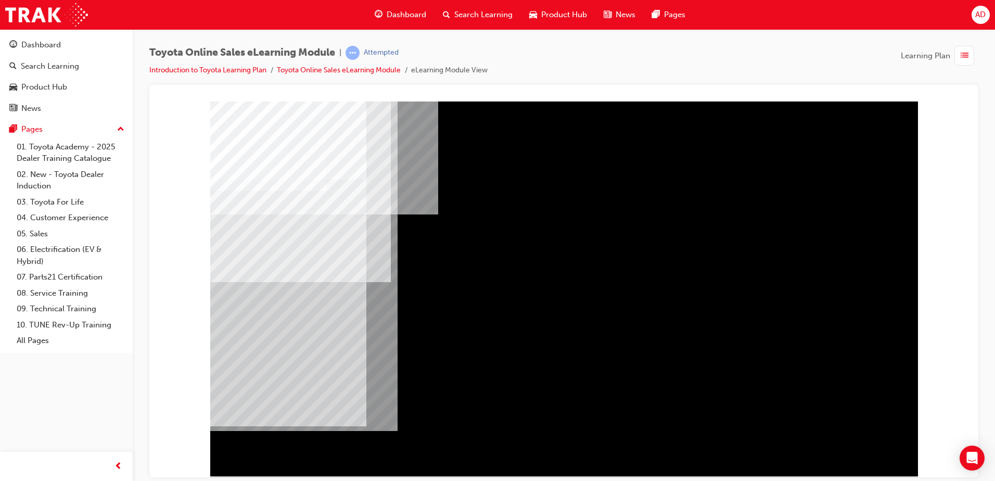
drag, startPoint x: 663, startPoint y: 191, endPoint x: 659, endPoint y: 196, distance: 6.7
drag, startPoint x: 659, startPoint y: 196, endPoint x: 610, endPoint y: 278, distance: 95.7
click at [610, 278] on div "" at bounding box center [564, 288] width 708 height 375
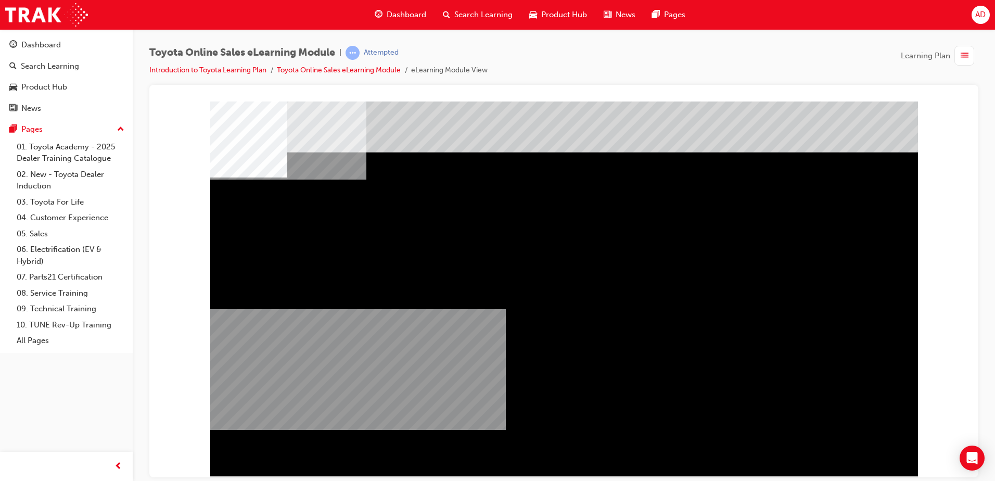
drag, startPoint x: 722, startPoint y: 422, endPoint x: 718, endPoint y: 374, distance: 47.6
click at [720, 414] on div "multistate" at bounding box center [564, 288] width 708 height 375
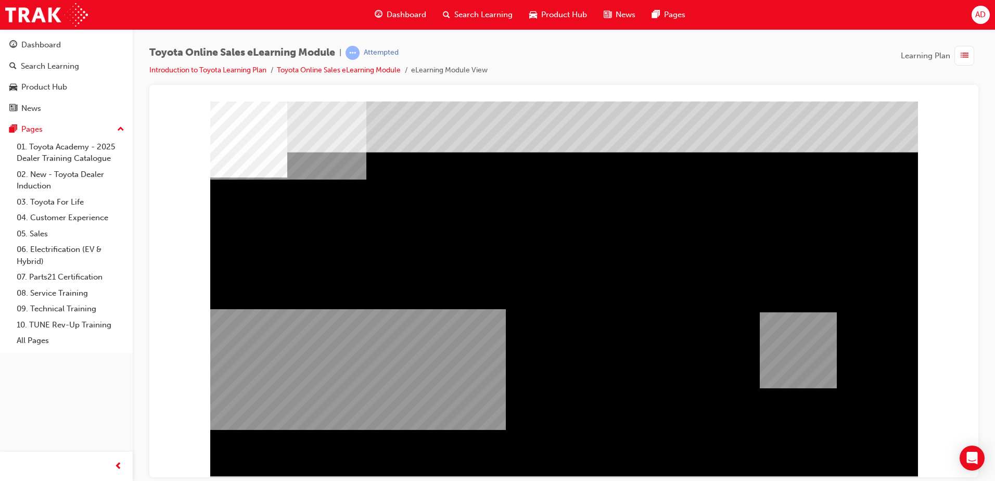
drag, startPoint x: 823, startPoint y: 301, endPoint x: 770, endPoint y: 396, distance: 109.1
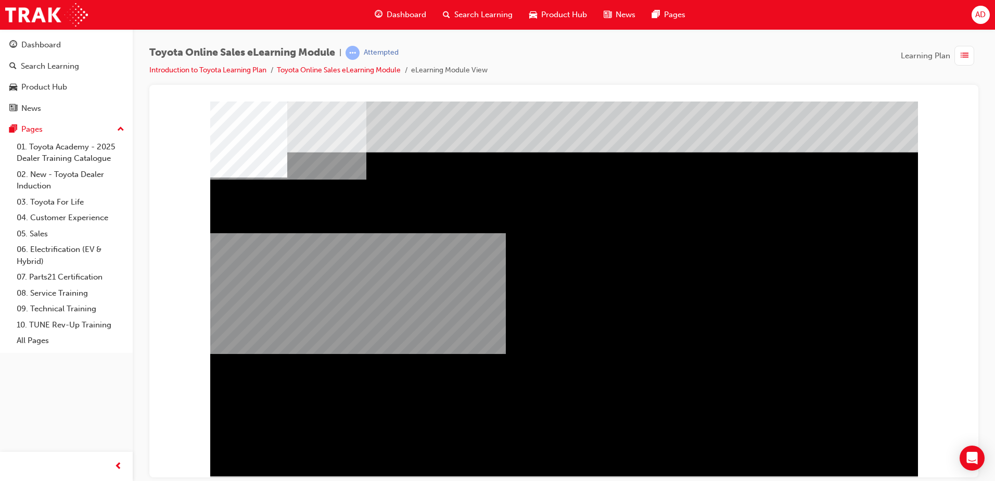
drag, startPoint x: 502, startPoint y: 348, endPoint x: 764, endPoint y: 332, distance: 262.4
click at [734, 335] on div "multistate" at bounding box center [564, 288] width 708 height 375
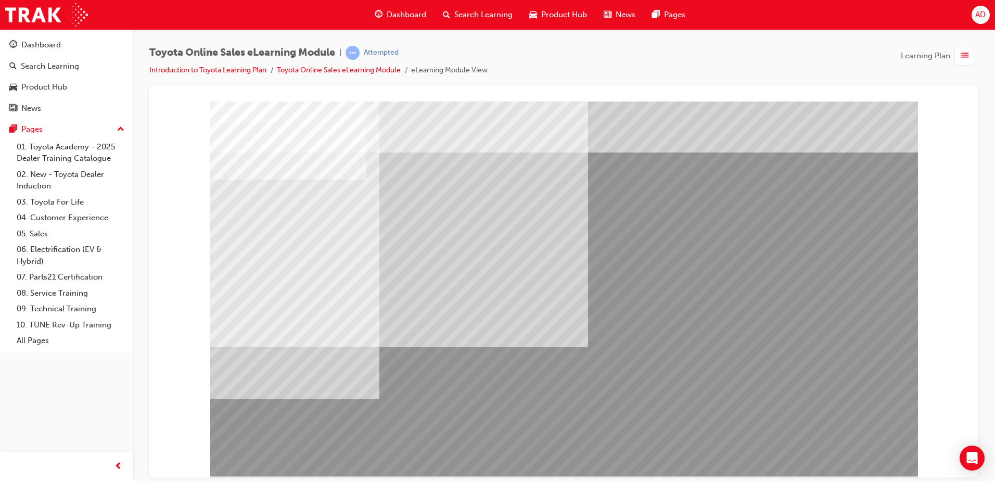
drag, startPoint x: 213, startPoint y: 170, endPoint x: 522, endPoint y: 237, distance: 315.6
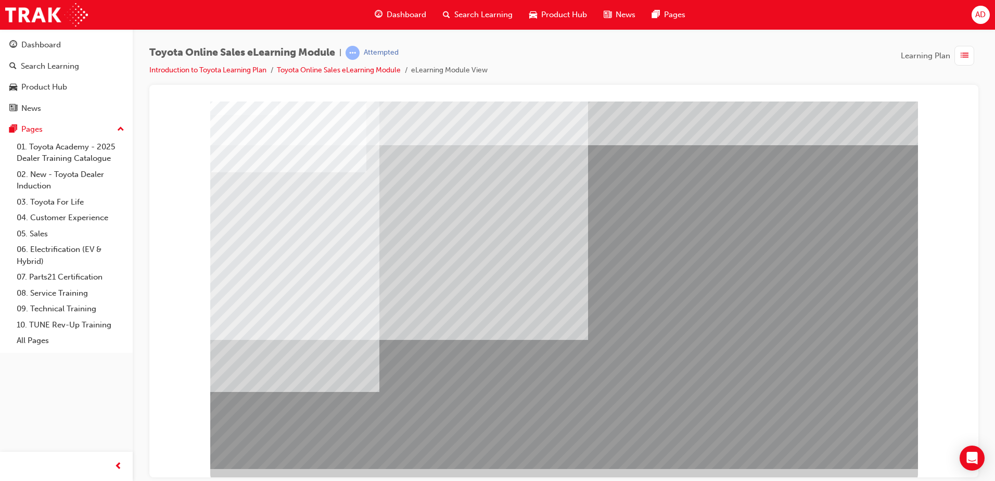
scroll to position [15, 0]
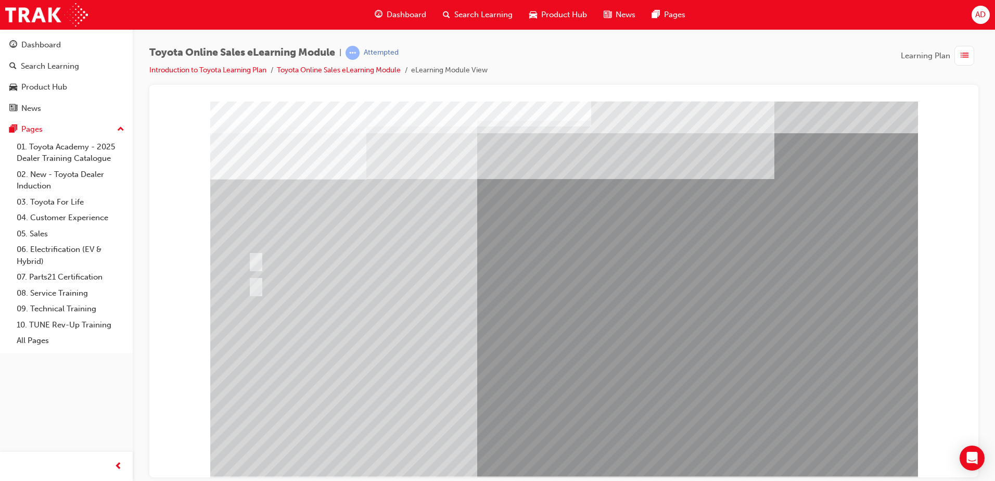
drag, startPoint x: 257, startPoint y: 173, endPoint x: 496, endPoint y: 192, distance: 239.2
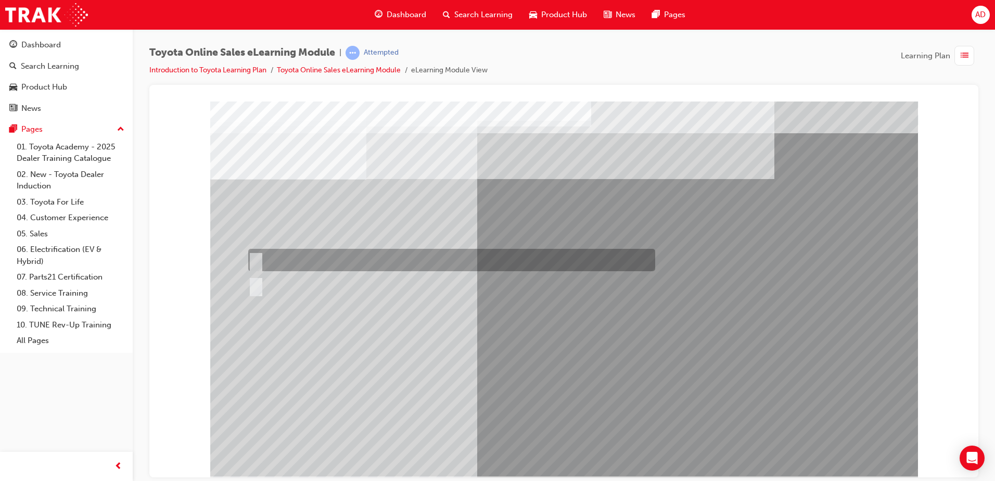
click at [317, 254] on div at bounding box center [449, 260] width 407 height 22
radio input "true"
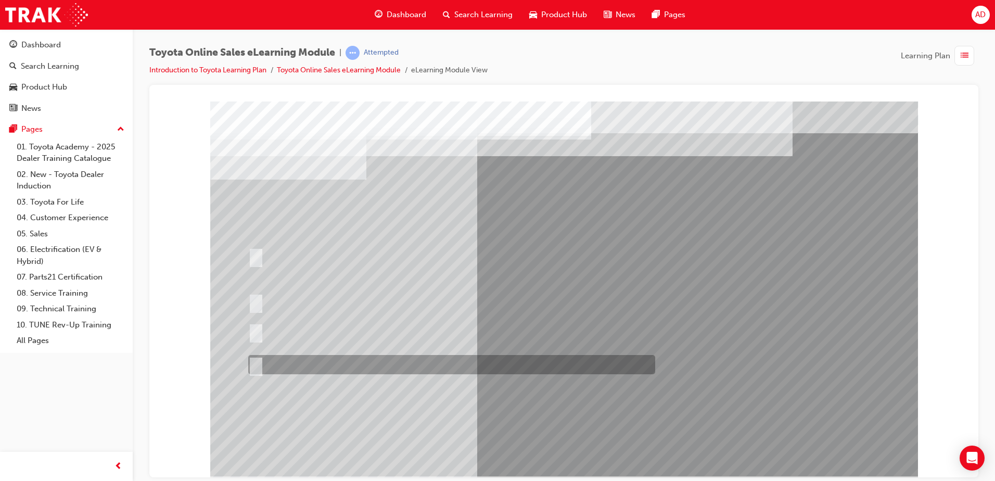
click at [446, 374] on div at bounding box center [451, 365] width 407 height 19
radio input "true"
click at [399, 365] on div at bounding box center [449, 364] width 407 height 19
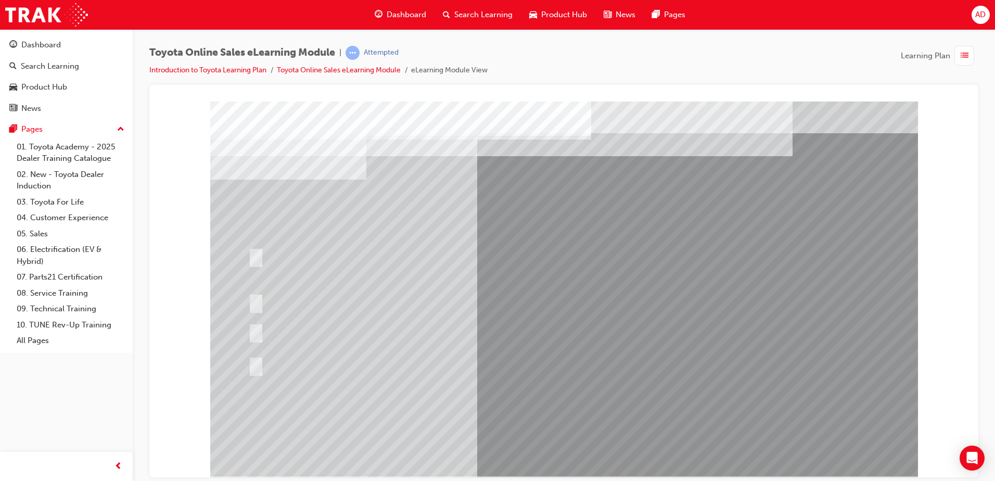
drag, startPoint x: 451, startPoint y: 375, endPoint x: 380, endPoint y: 361, distance: 72.6
click at [365, 369] on div at bounding box center [449, 364] width 407 height 19
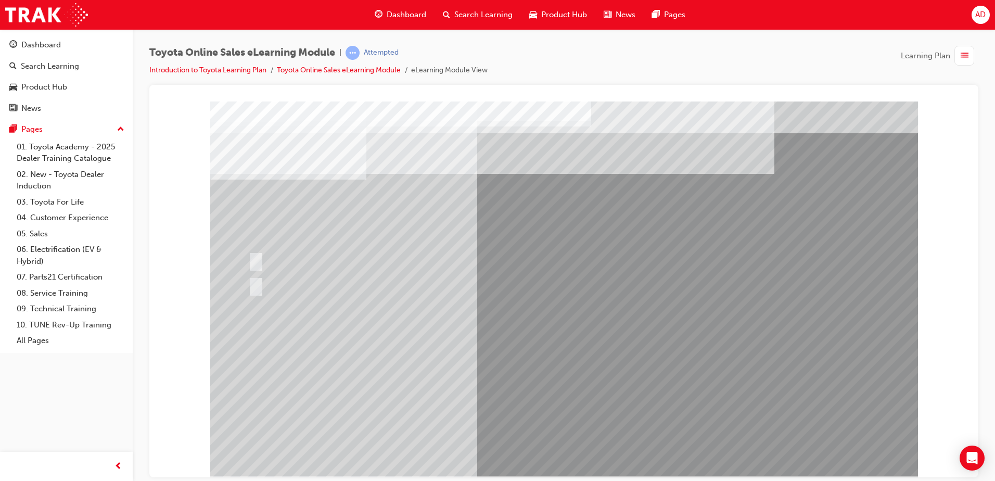
drag, startPoint x: 287, startPoint y: 282, endPoint x: 177, endPoint y: 234, distance: 120.3
click at [531, 453] on div at bounding box center [564, 288] width 708 height 375
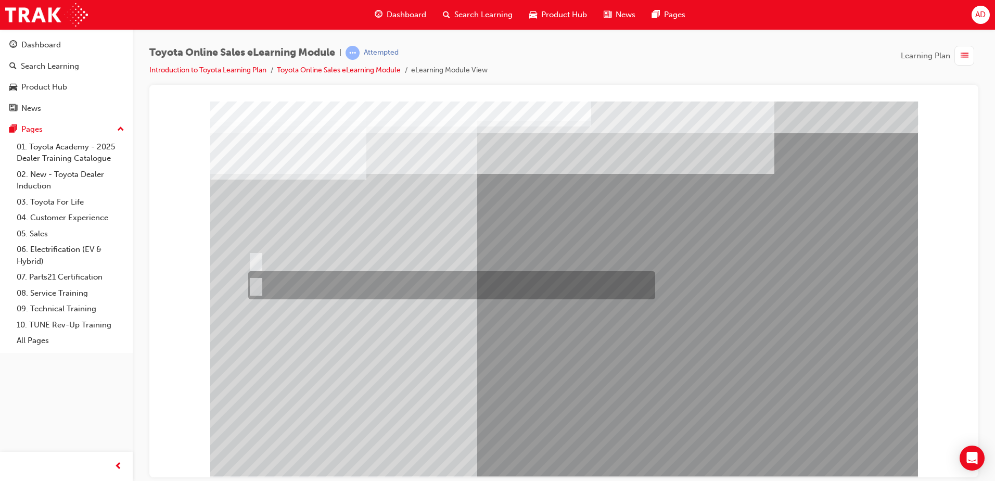
click at [278, 276] on div at bounding box center [449, 285] width 407 height 28
radio input "true"
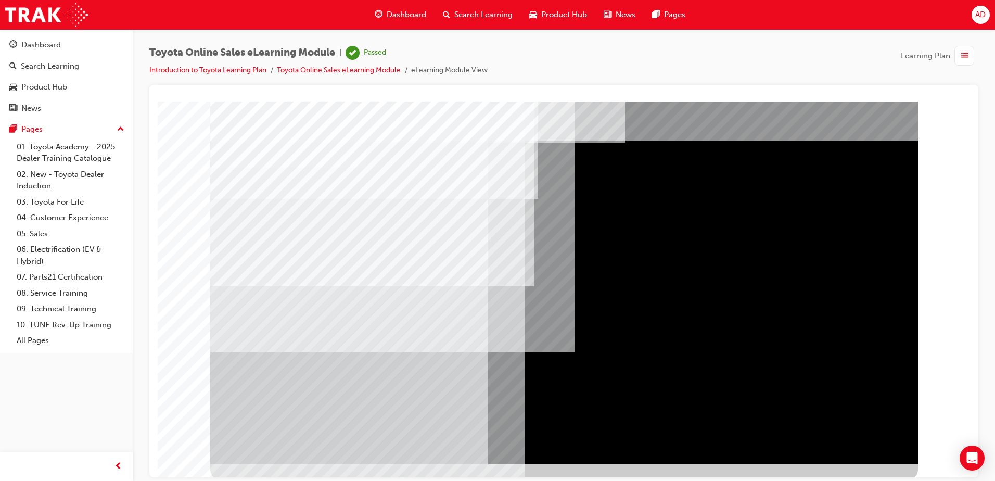
scroll to position [15, 0]
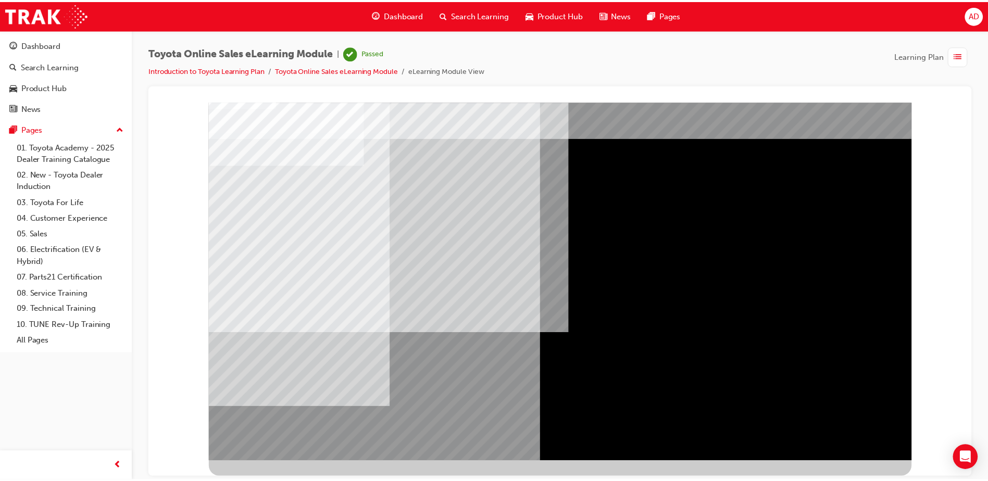
scroll to position [0, 0]
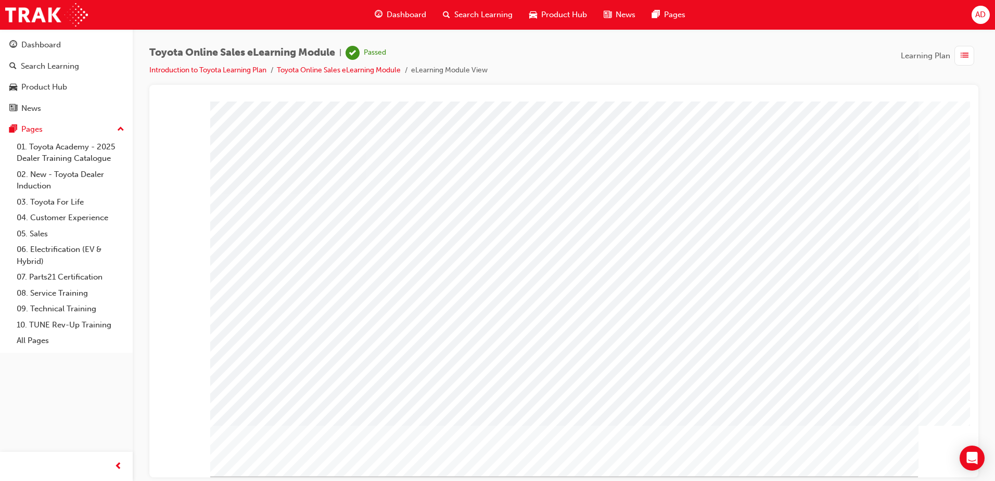
click at [418, 12] on span "Dashboard" at bounding box center [407, 15] width 40 height 12
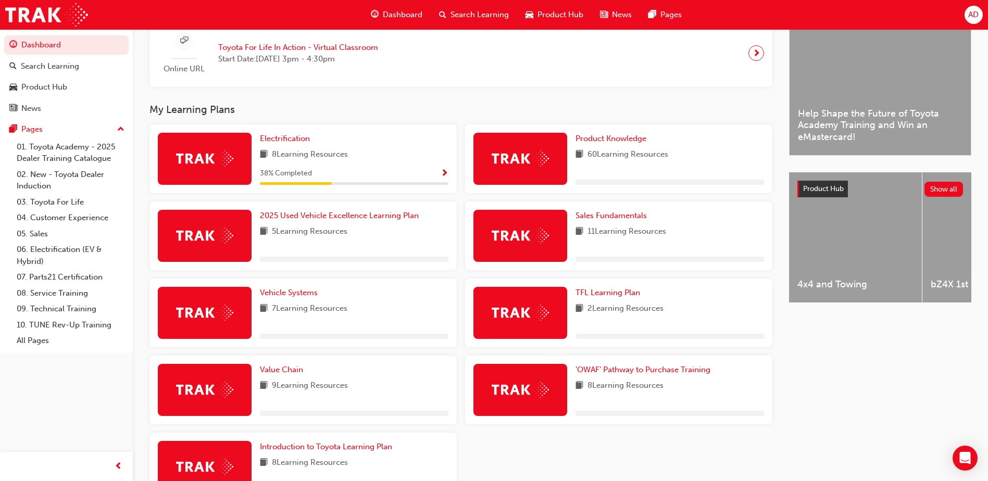
scroll to position [342, 0]
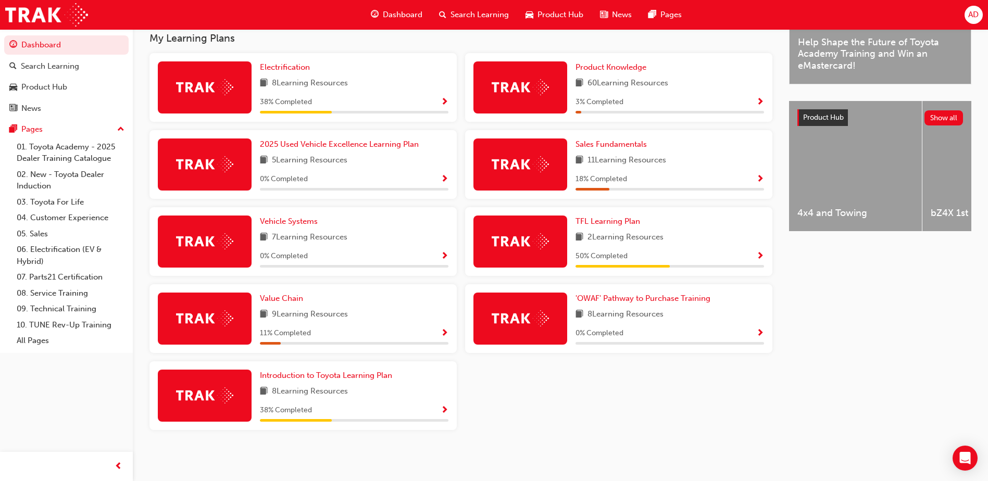
click at [335, 382] on div "Introduction to Toyota Learning Plan 8 Learning Resources 38 % Completed" at bounding box center [354, 396] width 188 height 52
click at [335, 376] on span "Introduction to Toyota Learning Plan" at bounding box center [326, 375] width 132 height 9
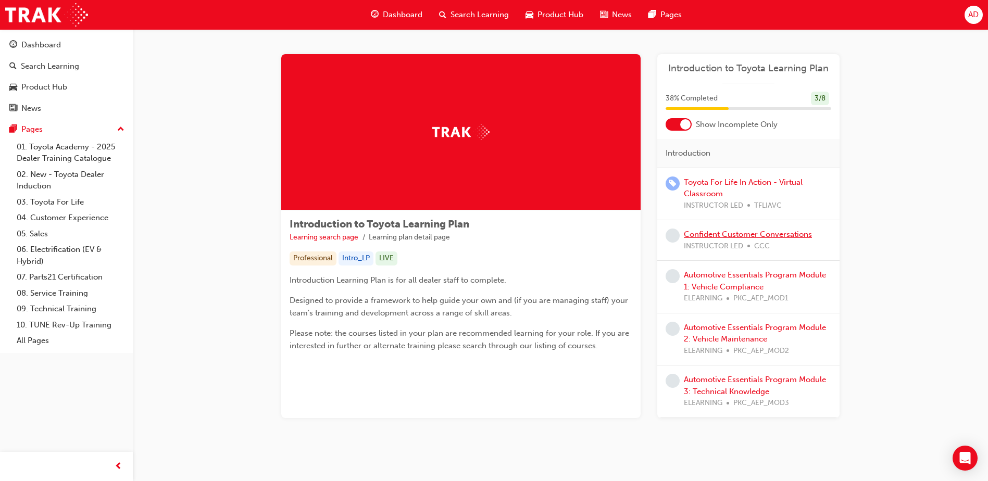
click at [775, 234] on link "Confident Customer Conversations" at bounding box center [748, 234] width 128 height 9
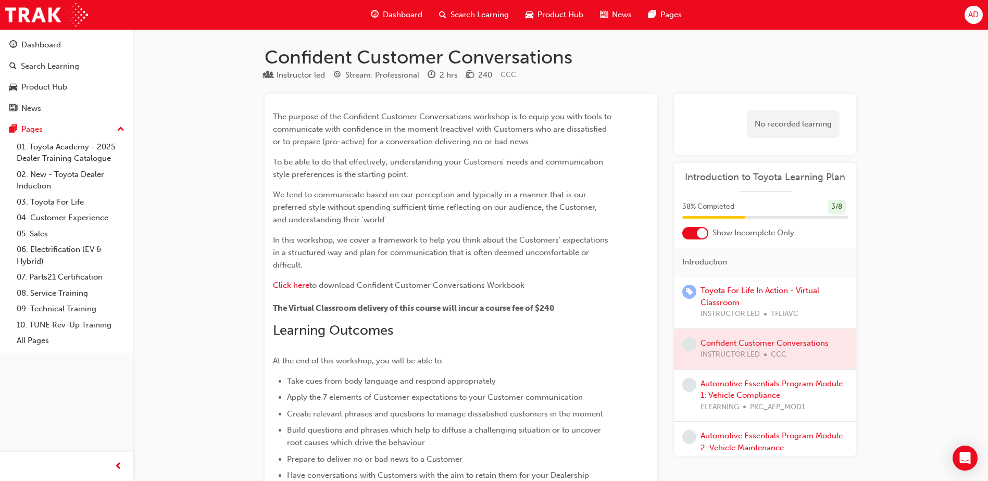
drag, startPoint x: 248, startPoint y: 65, endPoint x: 268, endPoint y: 66, distance: 19.8
click at [43, 41] on div "Dashboard" at bounding box center [41, 45] width 40 height 12
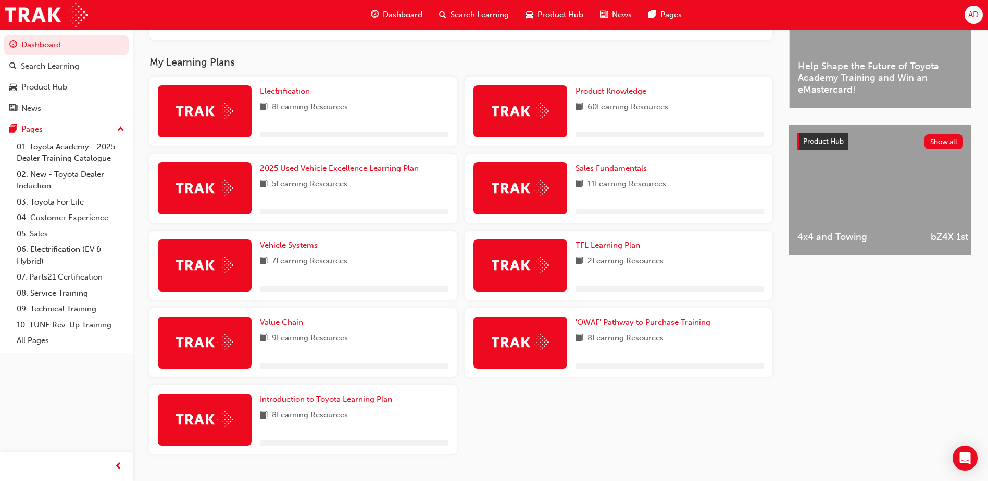
scroll to position [342, 0]
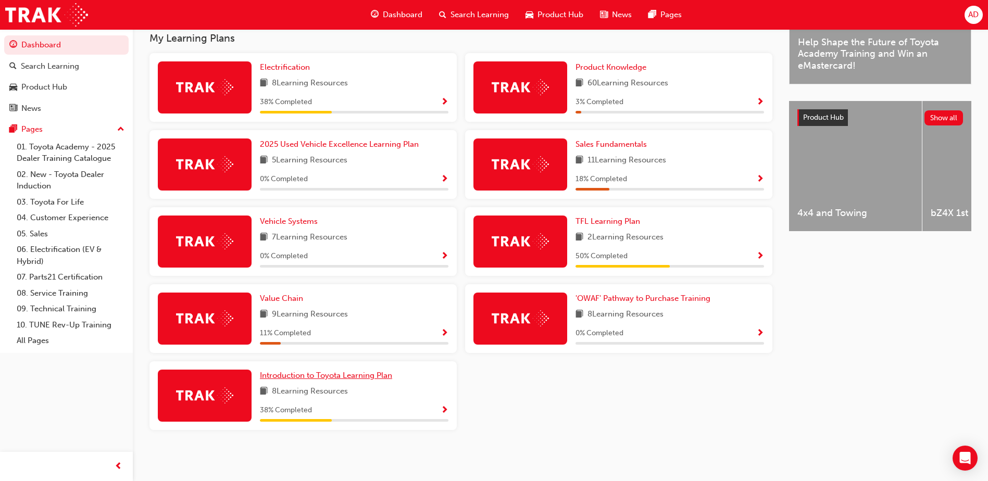
click at [339, 376] on span "Introduction to Toyota Learning Plan" at bounding box center [326, 375] width 132 height 9
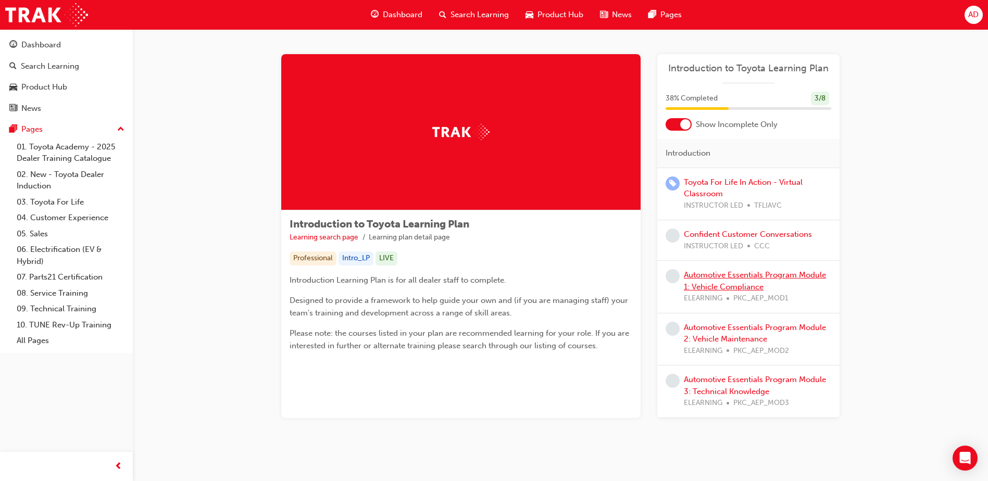
click at [742, 279] on link "Automotive Essentials Program Module 1: Vehicle Compliance" at bounding box center [755, 280] width 142 height 21
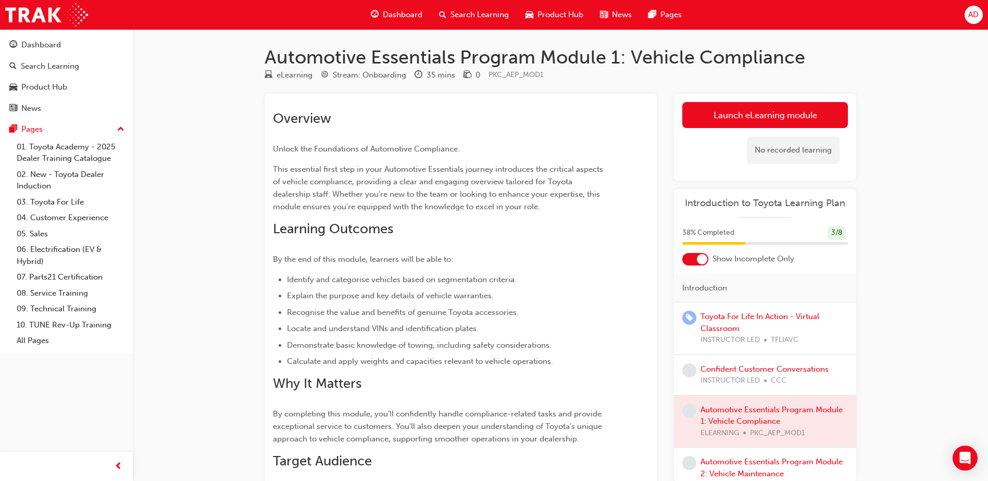
click at [626, 57] on h1 "Automotive Essentials Program Module 1: Vehicle Compliance" at bounding box center [559, 57] width 591 height 23
click at [737, 107] on link "Launch eLearning module" at bounding box center [765, 115] width 166 height 26
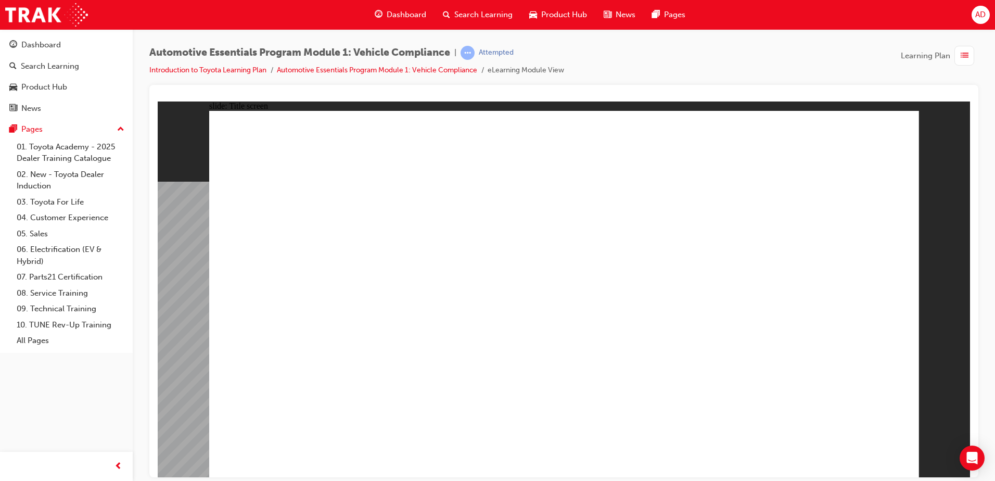
drag, startPoint x: 408, startPoint y: 183, endPoint x: 412, endPoint y: 173, distance: 10.3
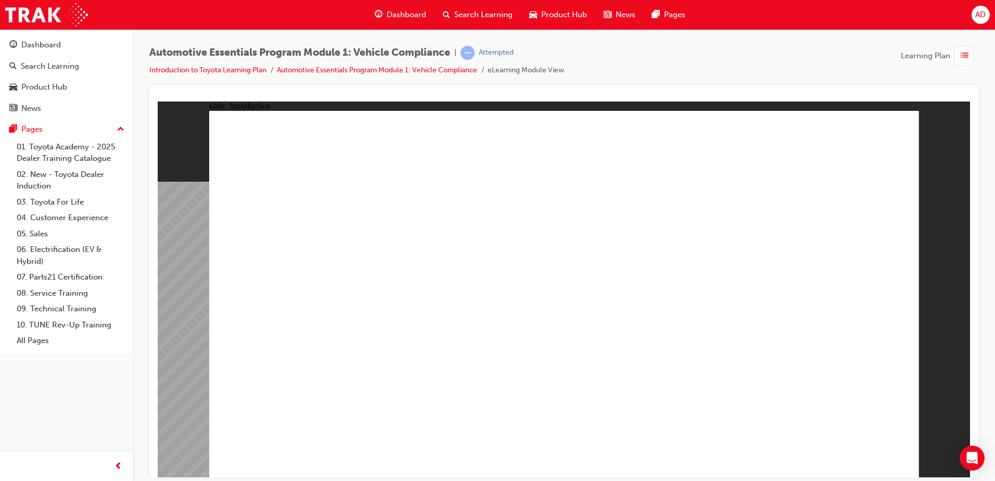
drag, startPoint x: 412, startPoint y: 209, endPoint x: 258, endPoint y: 175, distance: 157.8
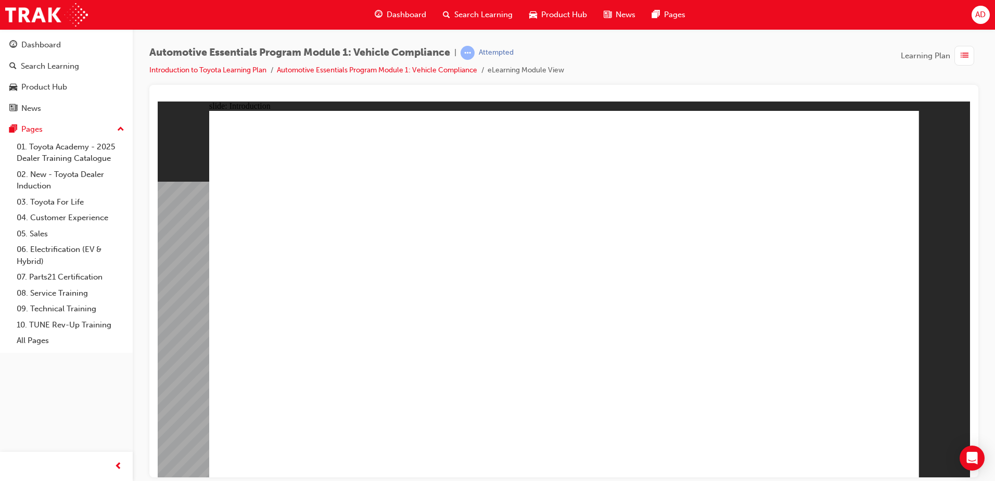
drag, startPoint x: 867, startPoint y: 447, endPoint x: 862, endPoint y: 452, distance: 7.4
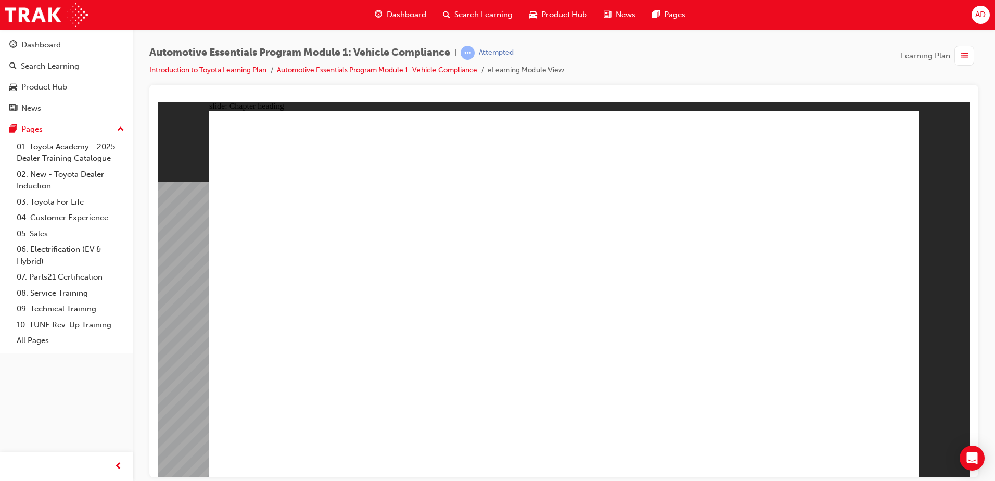
drag, startPoint x: 391, startPoint y: 216, endPoint x: 435, endPoint y: 216, distance: 44.3
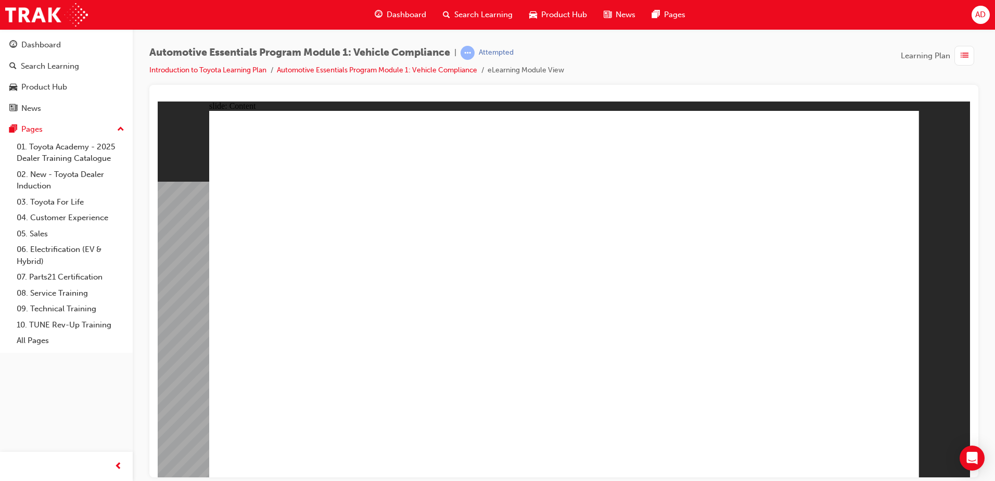
drag, startPoint x: 745, startPoint y: 211, endPoint x: 752, endPoint y: 200, distance: 12.9
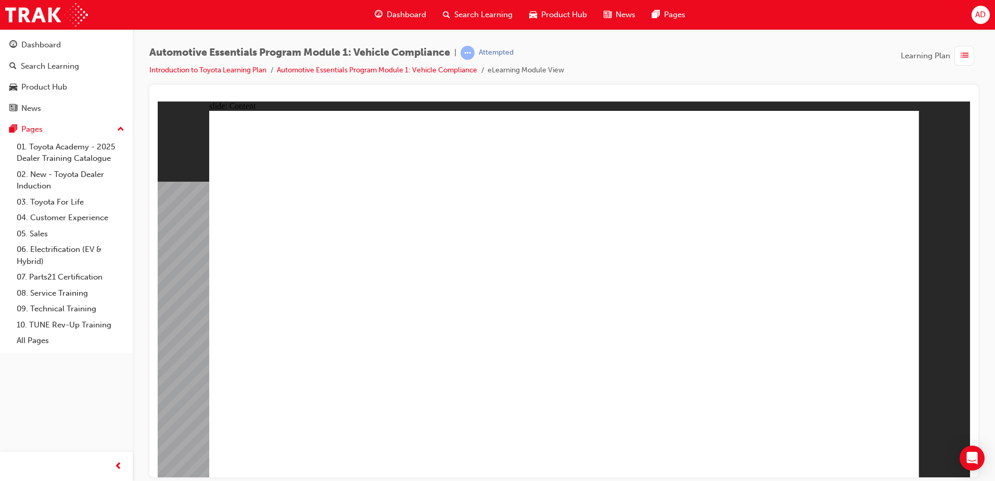
drag, startPoint x: 844, startPoint y: 297, endPoint x: 811, endPoint y: 326, distance: 43.9
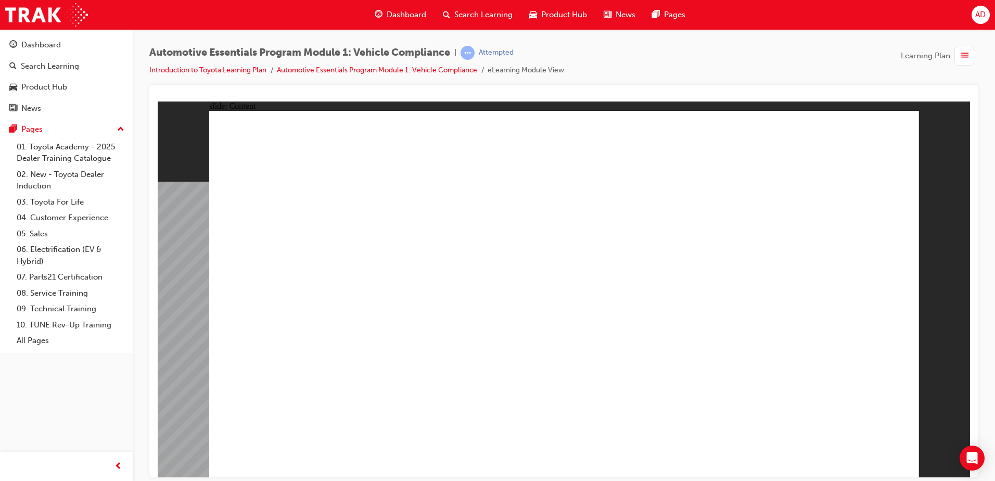
drag, startPoint x: 802, startPoint y: 333, endPoint x: 815, endPoint y: 376, distance: 45.6
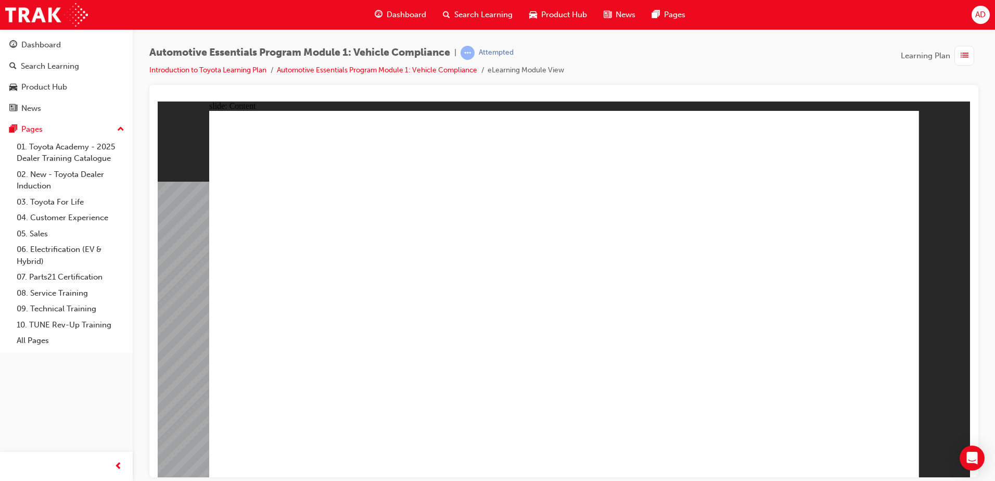
drag, startPoint x: 248, startPoint y: 171, endPoint x: 650, endPoint y: 226, distance: 405.7
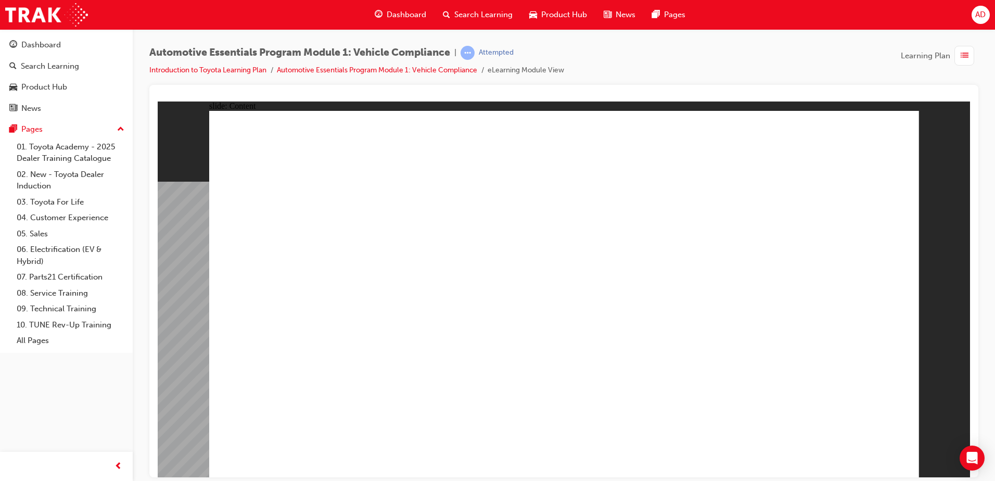
drag, startPoint x: 701, startPoint y: 220, endPoint x: 636, endPoint y: 180, distance: 76.4
drag, startPoint x: 545, startPoint y: 187, endPoint x: 642, endPoint y: 242, distance: 111.4
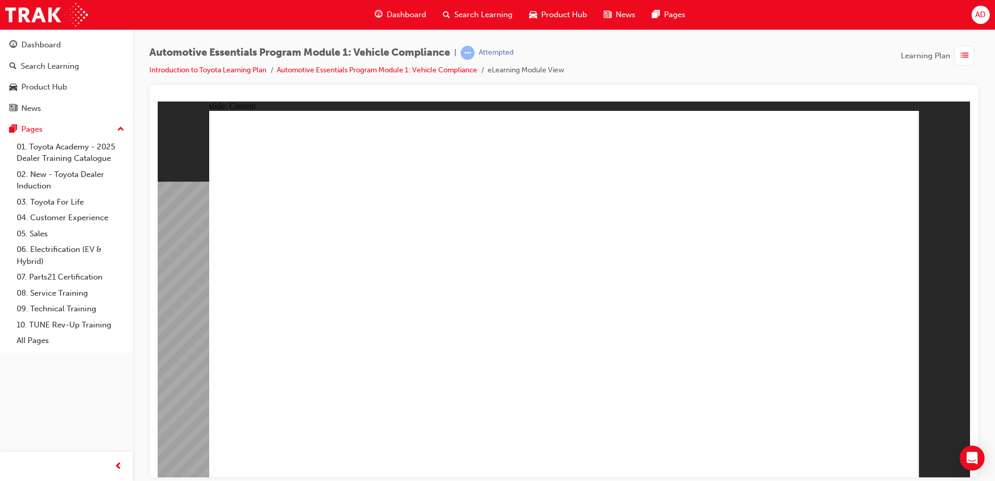
drag, startPoint x: 631, startPoint y: 244, endPoint x: 651, endPoint y: 262, distance: 27.7
drag, startPoint x: 885, startPoint y: 228, endPoint x: 871, endPoint y: 247, distance: 23.8
drag, startPoint x: 871, startPoint y: 247, endPoint x: 851, endPoint y: 247, distance: 19.8
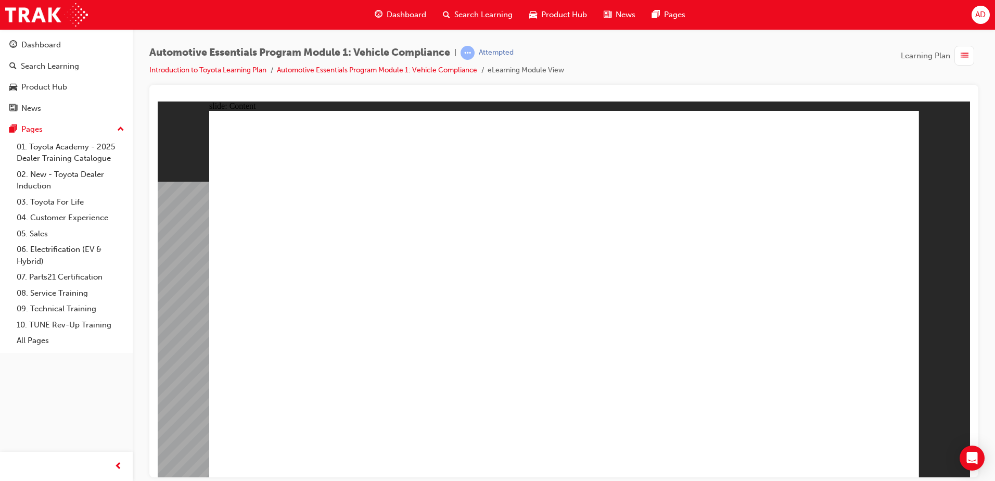
drag, startPoint x: 849, startPoint y: 238, endPoint x: 945, endPoint y: 107, distance: 162.3
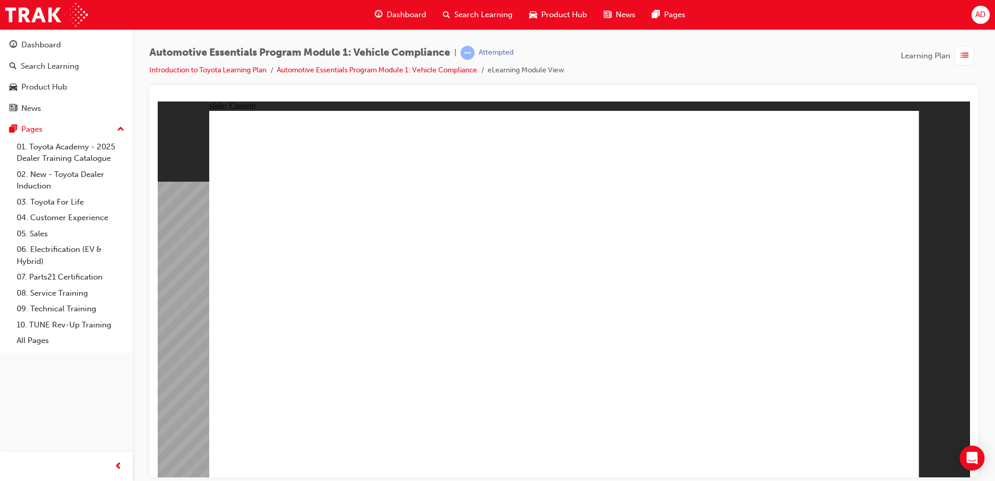
drag, startPoint x: 634, startPoint y: 184, endPoint x: 625, endPoint y: 184, distance: 8.9
drag, startPoint x: 625, startPoint y: 180, endPoint x: 632, endPoint y: 152, distance: 28.8
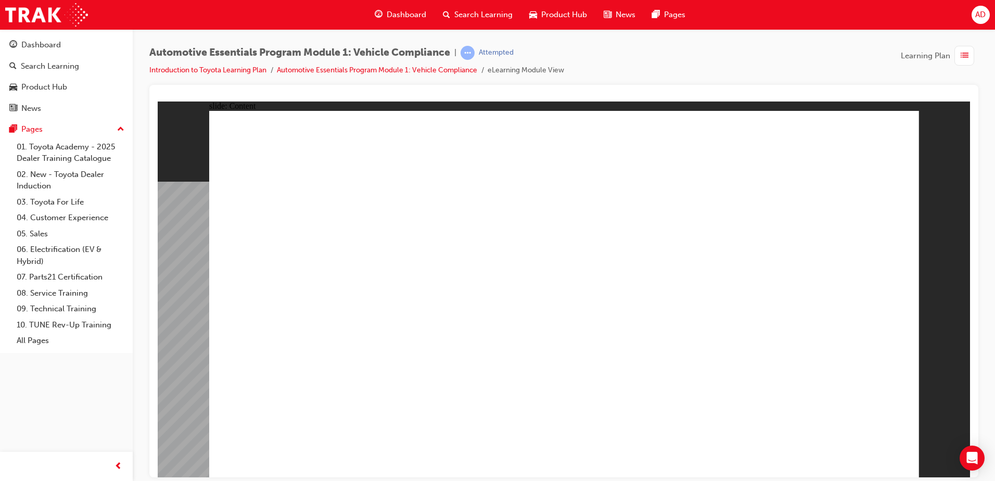
drag, startPoint x: 250, startPoint y: 266, endPoint x: 391, endPoint y: 272, distance: 140.7
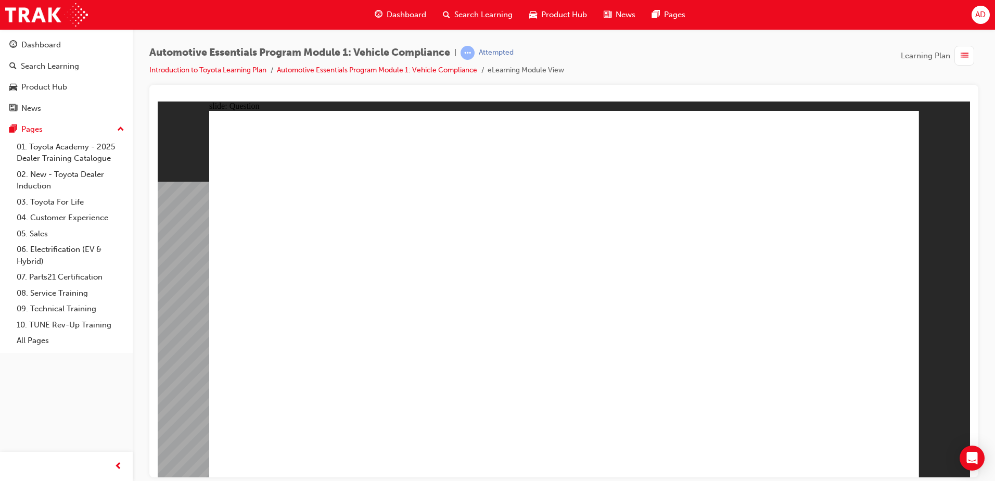
radio input "true"
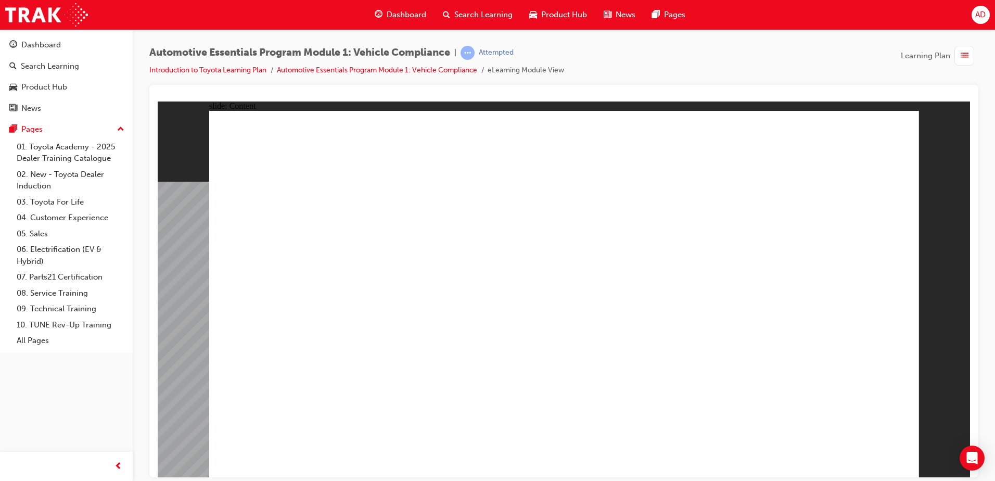
drag, startPoint x: 260, startPoint y: 188, endPoint x: 493, endPoint y: 218, distance: 235.1
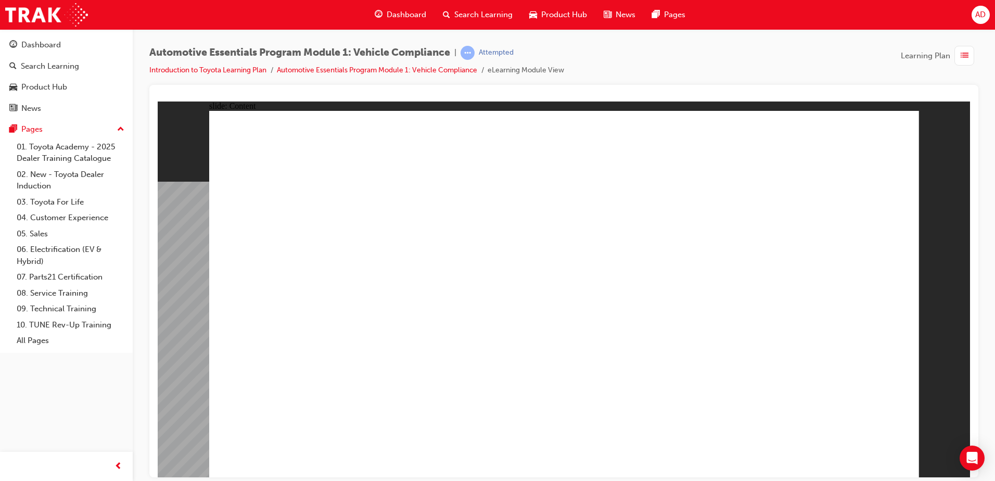
drag, startPoint x: 362, startPoint y: 269, endPoint x: 343, endPoint y: 242, distance: 32.5
drag, startPoint x: 268, startPoint y: 187, endPoint x: 435, endPoint y: 192, distance: 167.7
